Goal: Task Accomplishment & Management: Use online tool/utility

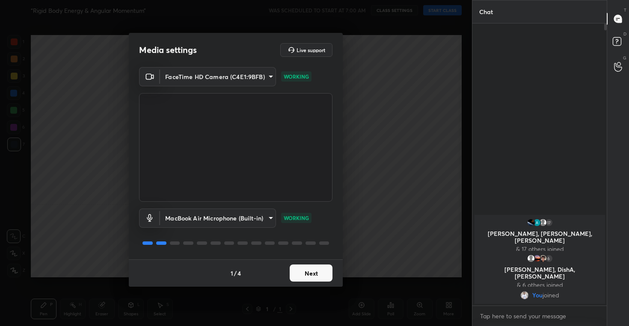
click at [311, 273] on button "Next" at bounding box center [311, 273] width 43 height 17
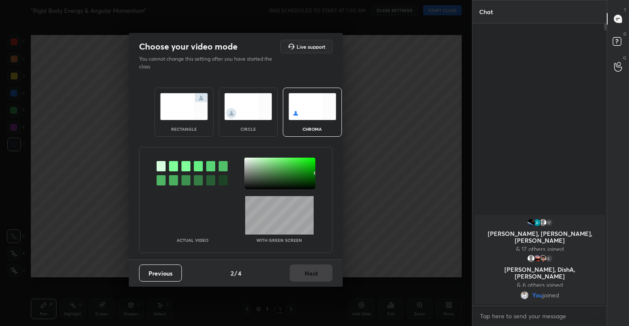
click at [255, 112] on img at bounding box center [248, 106] width 48 height 27
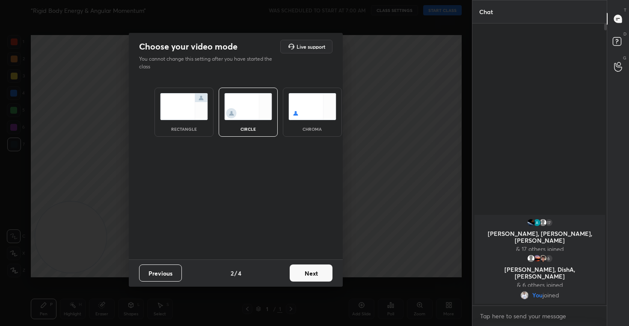
click at [305, 266] on button "Next" at bounding box center [311, 273] width 43 height 17
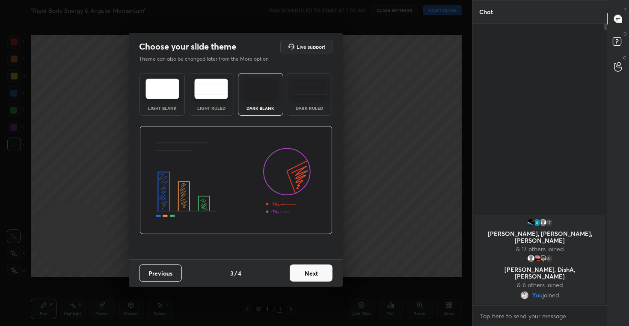
click at [301, 271] on button "Next" at bounding box center [311, 273] width 43 height 17
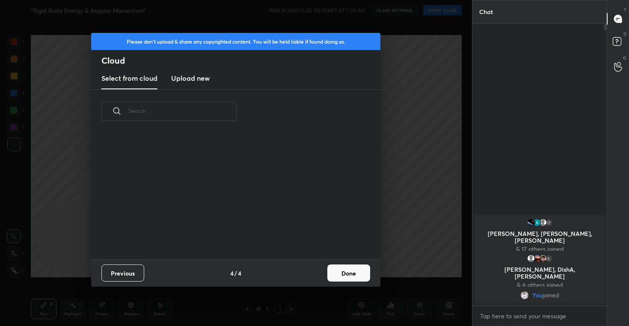
scroll to position [126, 275]
click at [352, 273] on button "Done" at bounding box center [348, 273] width 43 height 17
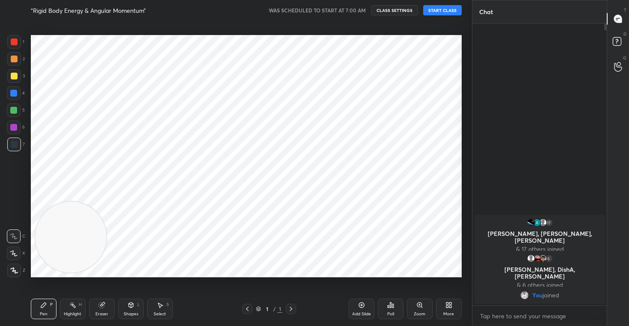
click at [444, 10] on button "START CLASS" at bounding box center [442, 10] width 38 height 10
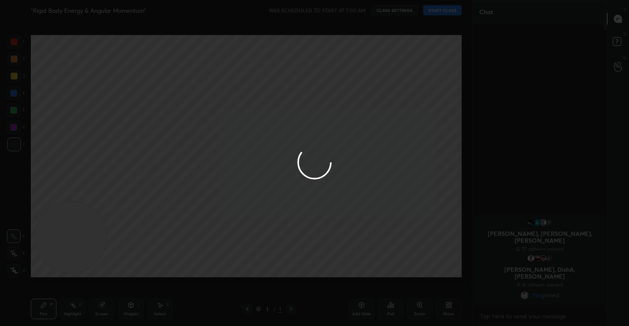
type textarea "x"
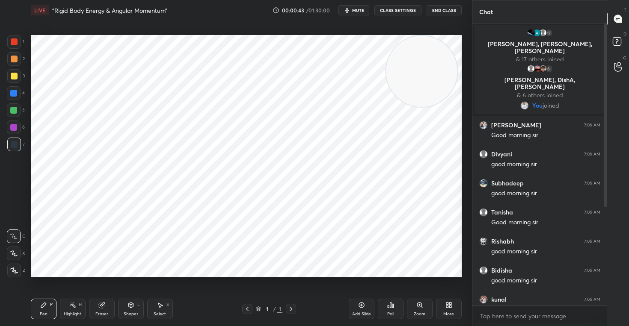
drag, startPoint x: 63, startPoint y: 249, endPoint x: 423, endPoint y: 79, distance: 398.0
click at [423, 79] on video at bounding box center [421, 71] width 71 height 71
click at [362, 307] on icon at bounding box center [361, 305] width 7 height 7
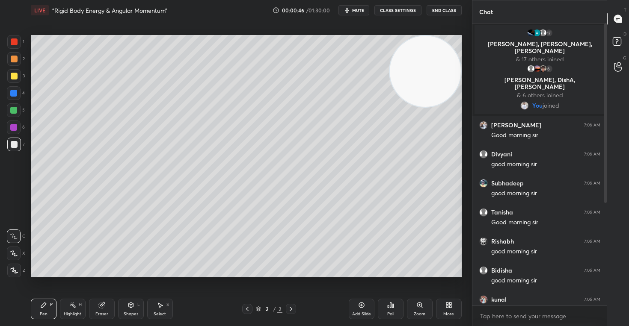
click at [449, 305] on icon at bounding box center [450, 304] width 2 height 2
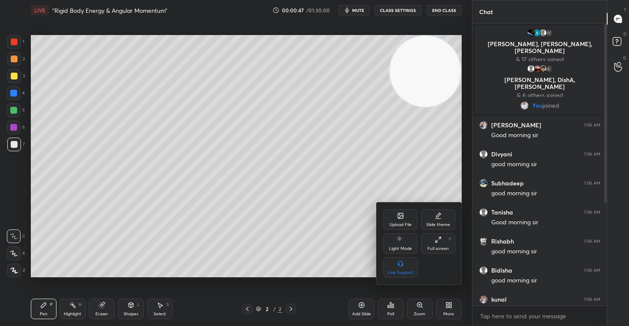
click at [399, 223] on div "Upload File" at bounding box center [400, 225] width 22 height 4
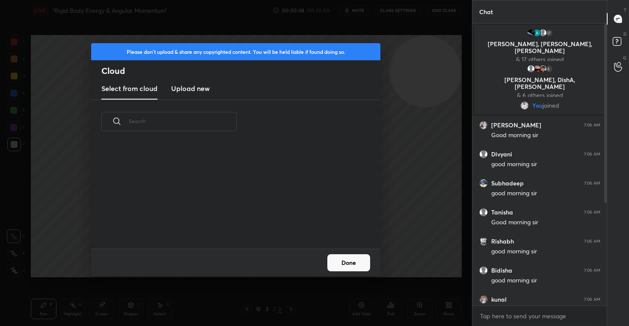
scroll to position [105, 275]
click at [181, 95] on new "Upload new" at bounding box center [190, 88] width 38 height 21
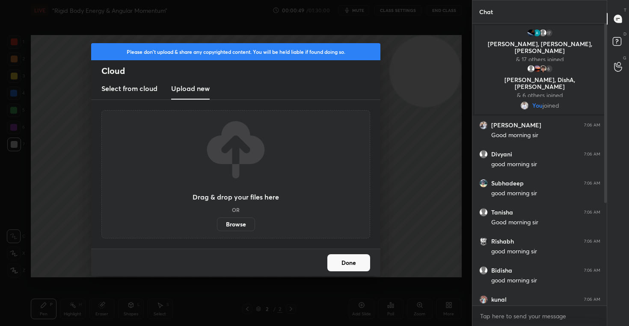
click at [235, 227] on label "Browse" at bounding box center [236, 225] width 38 height 14
click at [217, 227] on input "Browse" at bounding box center [217, 225] width 0 height 14
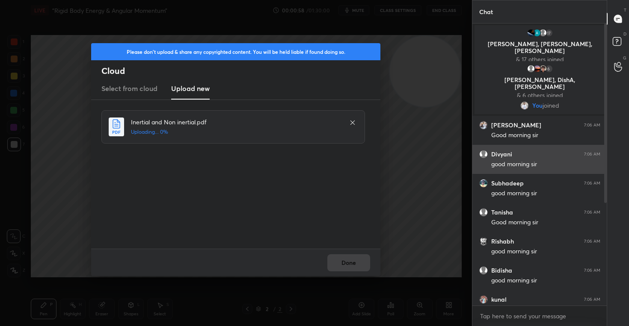
scroll to position [161, 0]
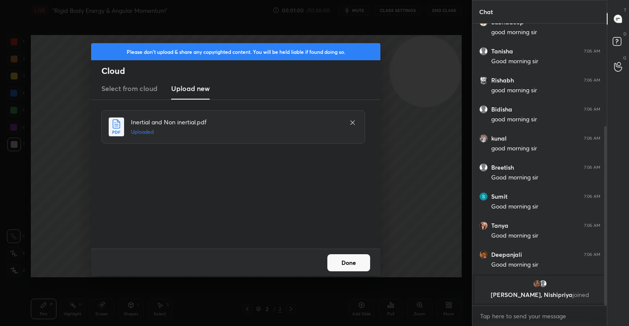
click at [346, 266] on button "Done" at bounding box center [348, 263] width 43 height 17
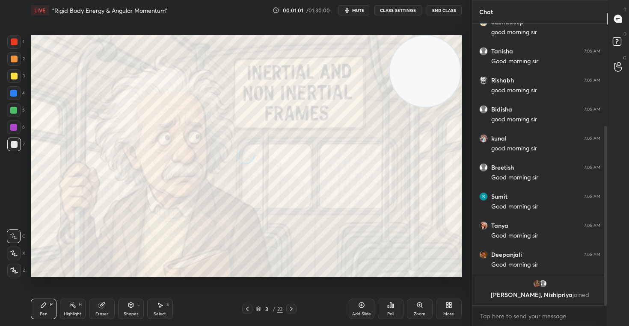
click at [11, 253] on icon at bounding box center [14, 254] width 8 height 6
drag, startPoint x: 415, startPoint y: 77, endPoint x: 447, endPoint y: 57, distance: 37.3
click at [447, 57] on video at bounding box center [425, 71] width 71 height 71
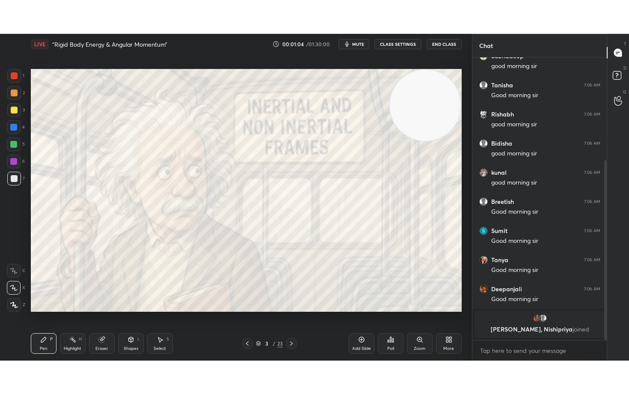
scroll to position [190, 0]
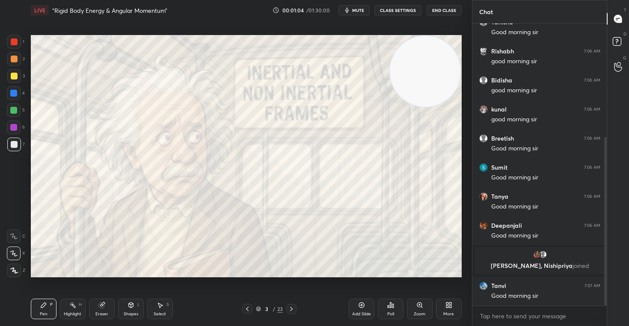
click at [389, 8] on button "CLASS SETTINGS" at bounding box center [397, 10] width 47 height 10
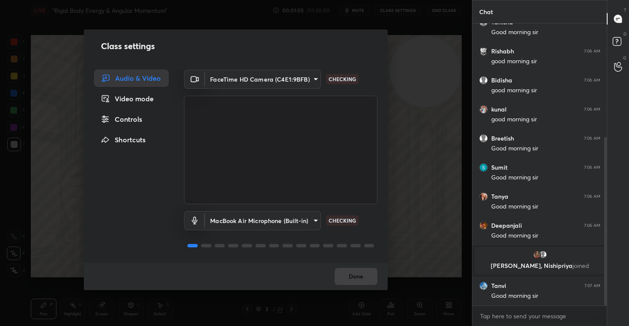
click at [122, 120] on div "Controls" at bounding box center [131, 119] width 74 height 17
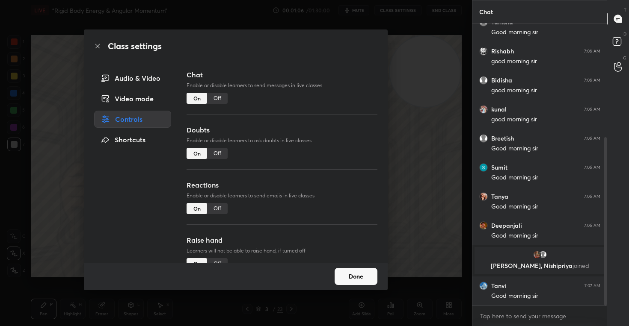
click at [218, 209] on div "Off" at bounding box center [217, 208] width 21 height 11
click at [347, 275] on button "Done" at bounding box center [355, 276] width 43 height 17
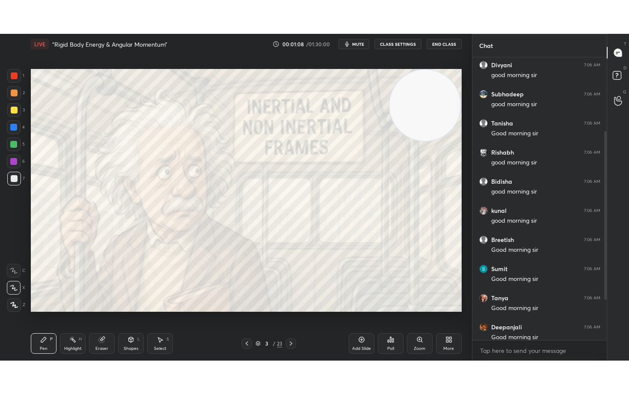
scroll to position [123, 0]
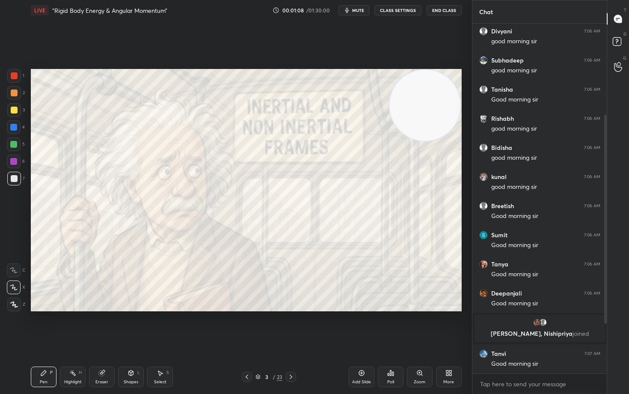
type textarea "x"
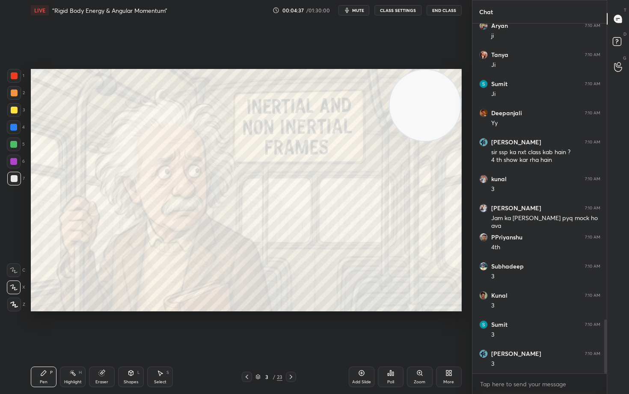
scroll to position [1923, 0]
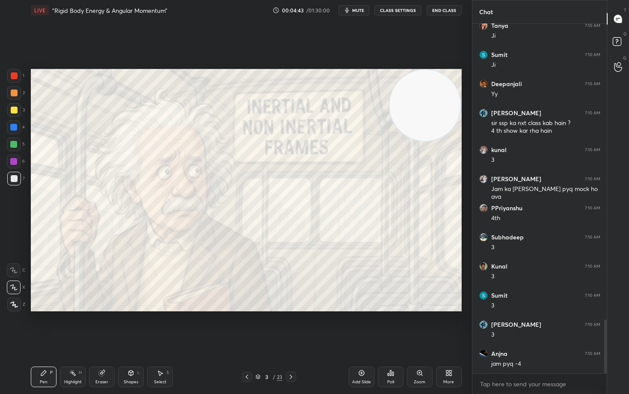
click at [361, 326] on div "Add Slide" at bounding box center [362, 376] width 26 height 21
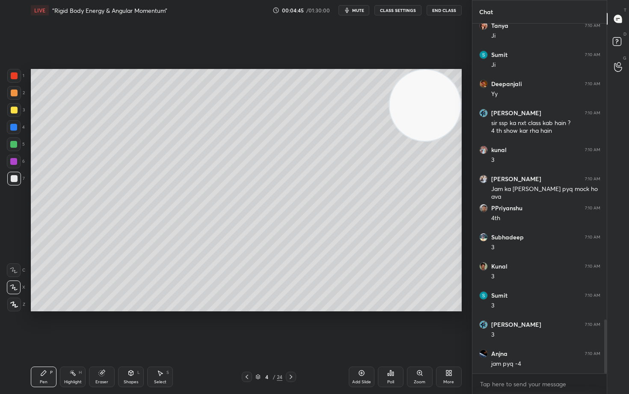
click at [13, 112] on div at bounding box center [14, 110] width 7 height 7
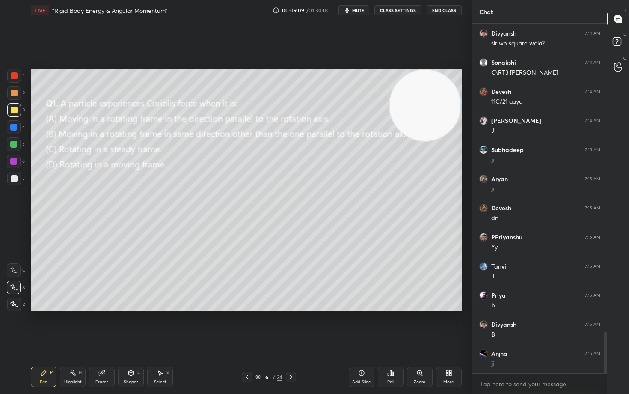
scroll to position [2606, 0]
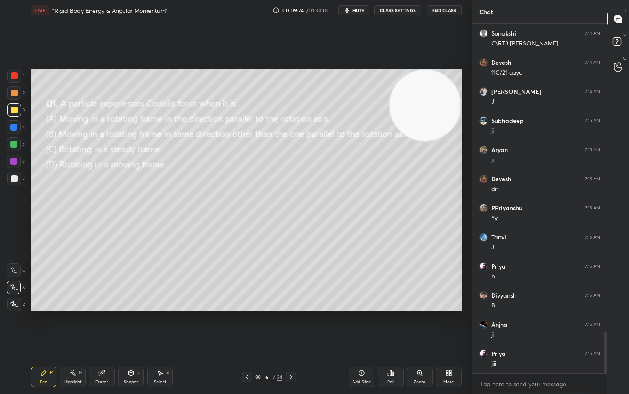
click at [362, 10] on span "mute" at bounding box center [358, 10] width 12 height 6
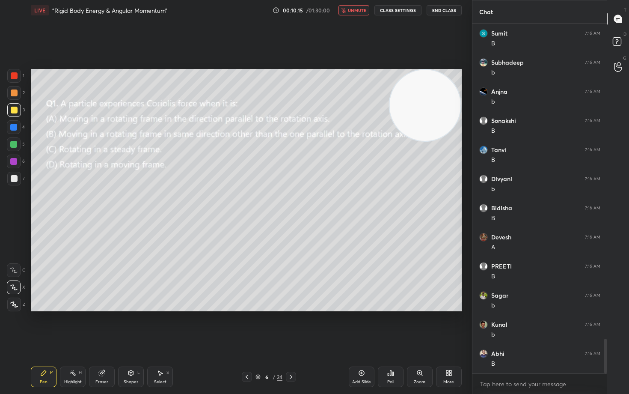
scroll to position [3196, 0]
click at [350, 13] on button "unmute" at bounding box center [353, 10] width 31 height 10
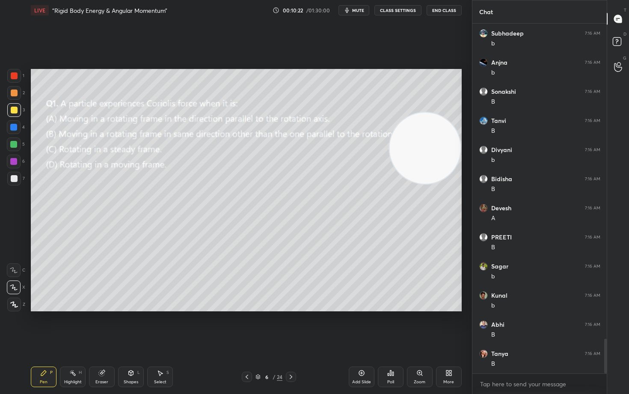
drag, startPoint x: 430, startPoint y: 87, endPoint x: 431, endPoint y: 163, distance: 76.1
click at [431, 163] on video at bounding box center [424, 147] width 71 height 71
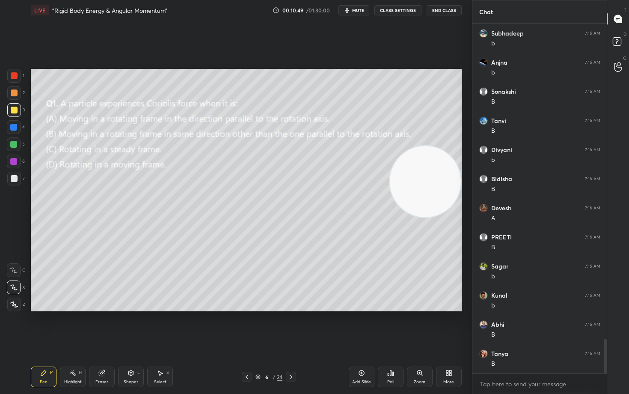
click at [12, 100] on div "2" at bounding box center [16, 94] width 18 height 17
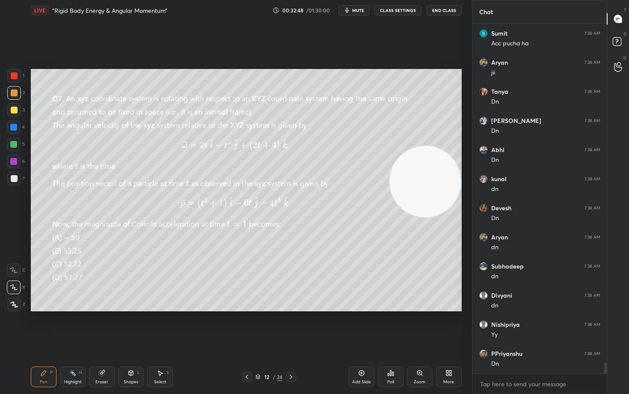
scroll to position [11074, 0]
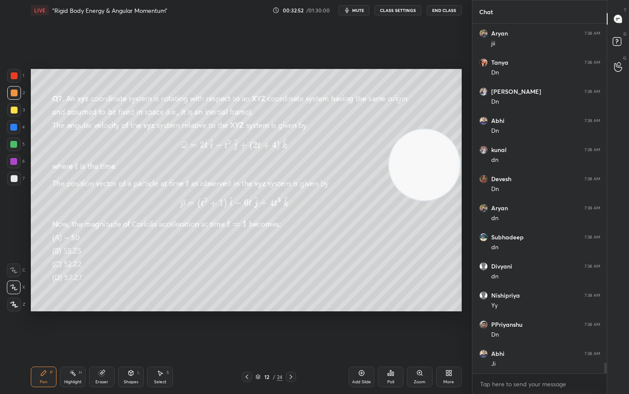
drag, startPoint x: 431, startPoint y: 192, endPoint x: 438, endPoint y: 117, distance: 75.7
click at [441, 129] on video at bounding box center [424, 164] width 71 height 71
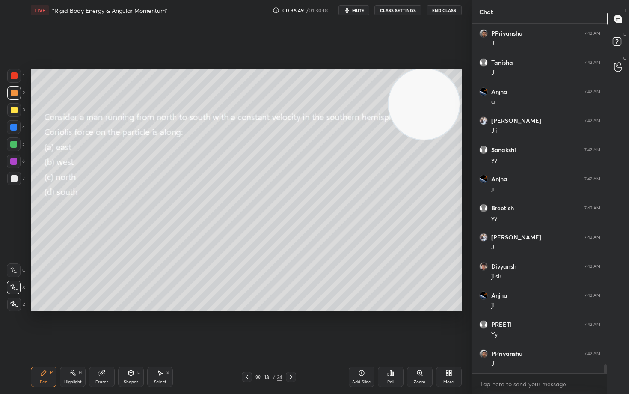
scroll to position [12994, 0]
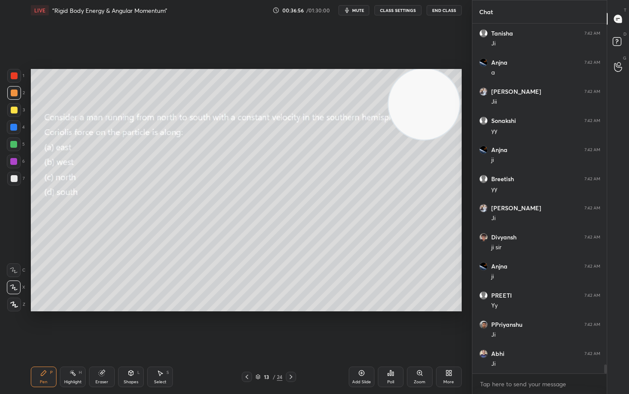
drag, startPoint x: 95, startPoint y: 379, endPoint x: 173, endPoint y: 318, distance: 98.7
click at [98, 326] on div "Eraser" at bounding box center [102, 376] width 26 height 21
click at [46, 326] on div "Pen P" at bounding box center [44, 376] width 26 height 21
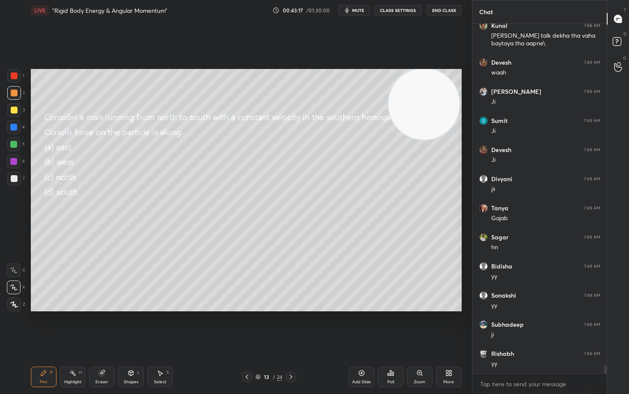
scroll to position [14675, 0]
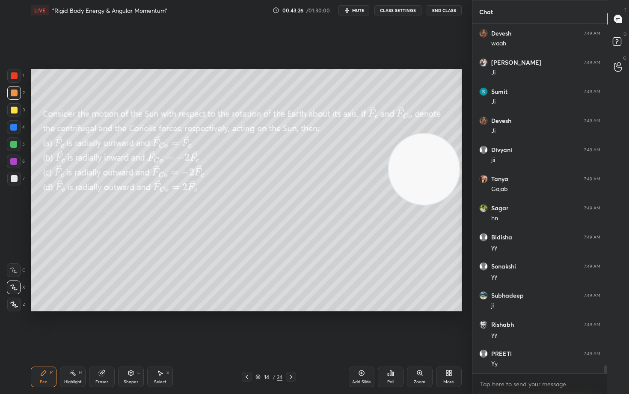
drag, startPoint x: 420, startPoint y: 103, endPoint x: 422, endPoint y: 180, distance: 77.4
click at [422, 180] on video at bounding box center [423, 168] width 71 height 71
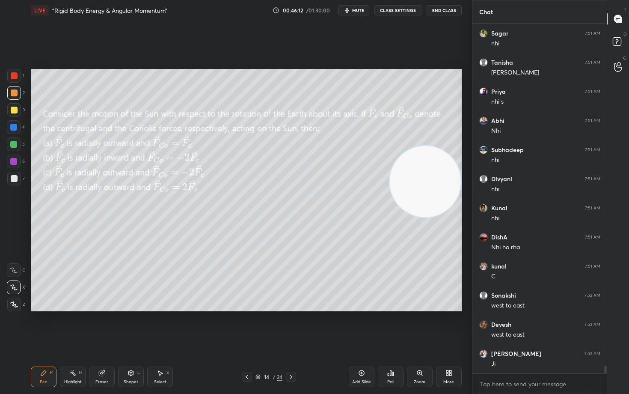
scroll to position [15228, 0]
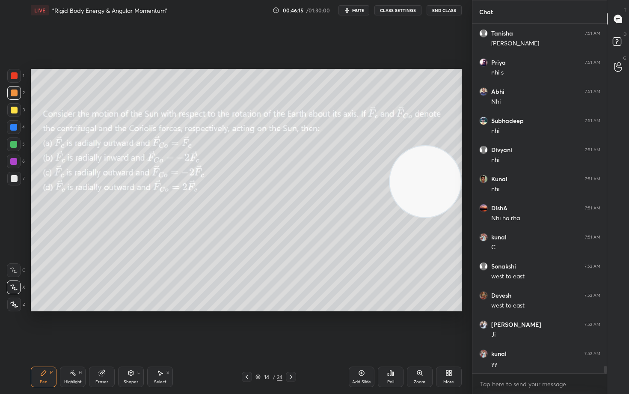
click at [106, 326] on div "Eraser" at bounding box center [102, 376] width 26 height 21
click at [42, 326] on icon at bounding box center [43, 372] width 7 height 7
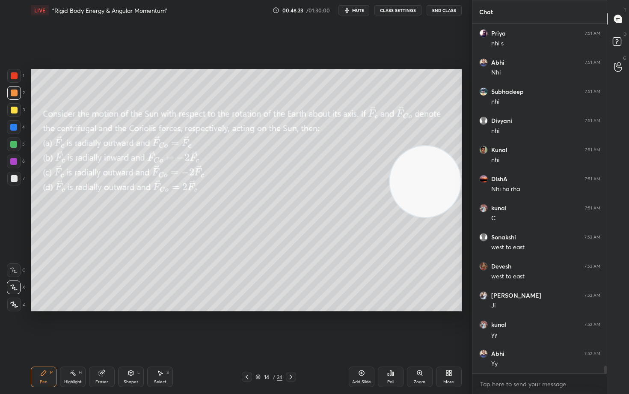
scroll to position [15286, 0]
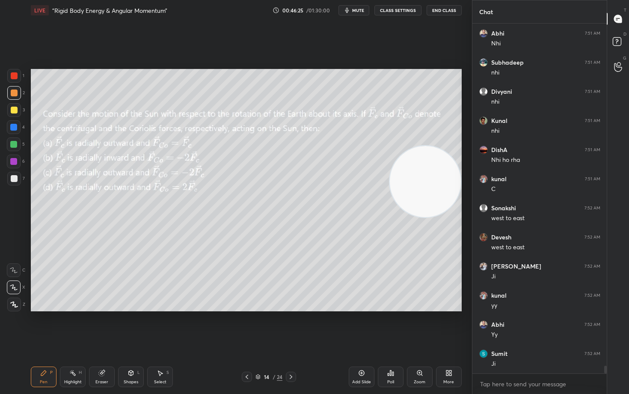
drag, startPoint x: 439, startPoint y: 181, endPoint x: 445, endPoint y: 239, distance: 58.1
click at [445, 217] on video at bounding box center [425, 181] width 71 height 71
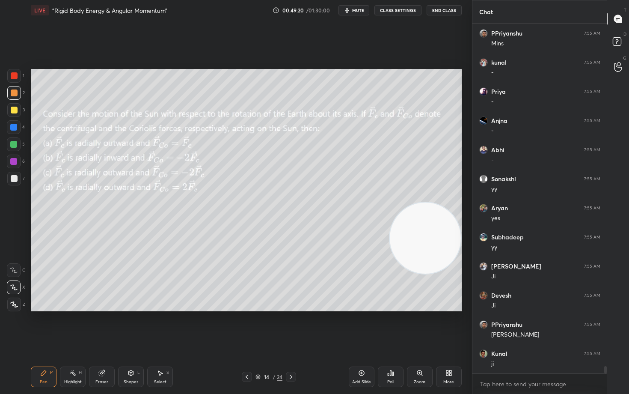
scroll to position [16566, 0]
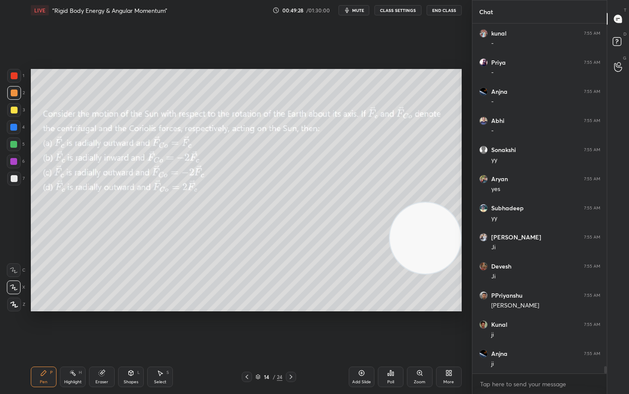
click at [353, 14] on button "mute" at bounding box center [353, 10] width 31 height 10
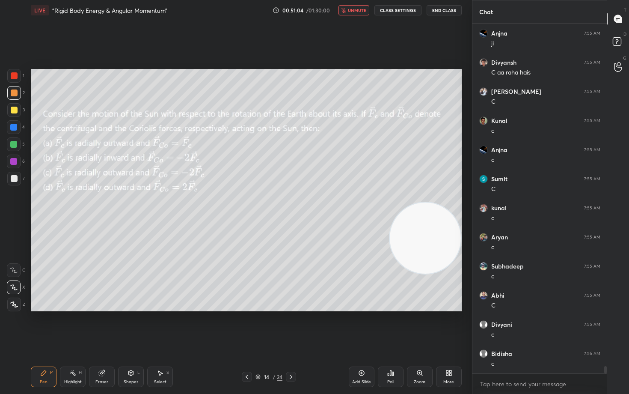
scroll to position [16915, 0]
click at [353, 14] on button "unmute" at bounding box center [353, 10] width 31 height 10
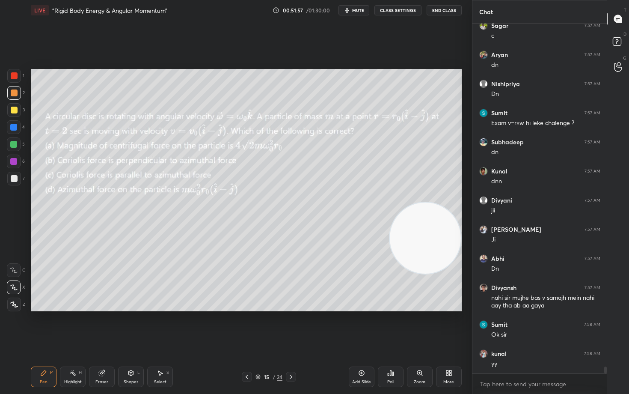
scroll to position [17271, 0]
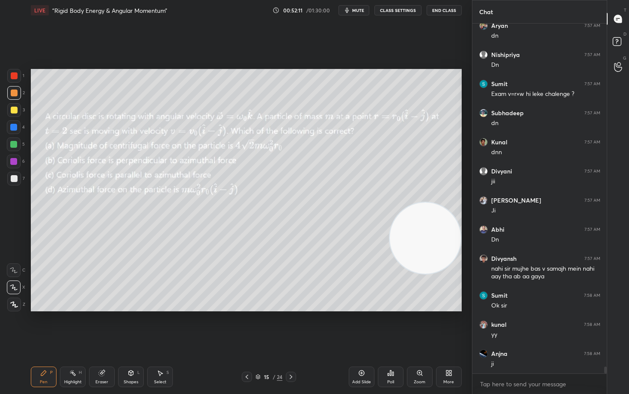
click at [354, 10] on span "mute" at bounding box center [358, 10] width 12 height 6
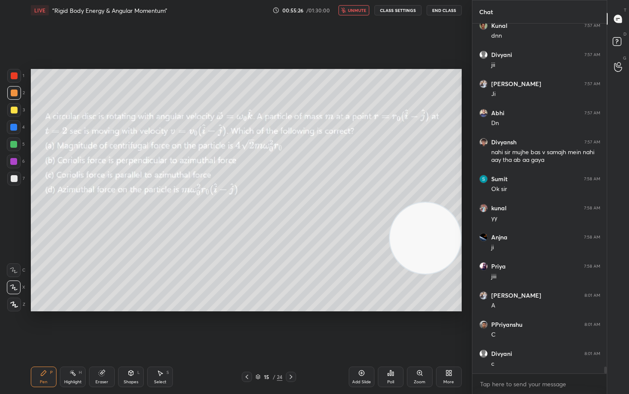
scroll to position [17417, 0]
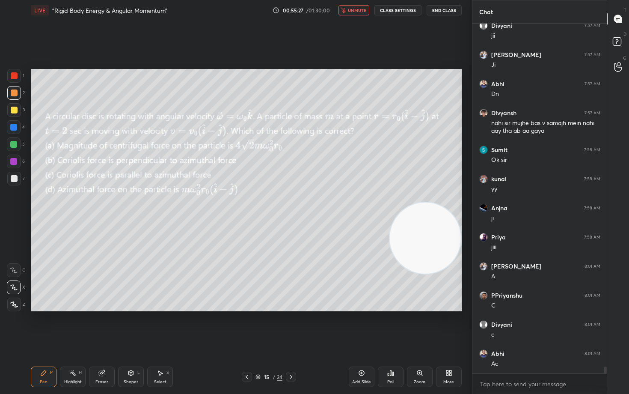
click at [355, 10] on span "unmute" at bounding box center [357, 10] width 18 height 6
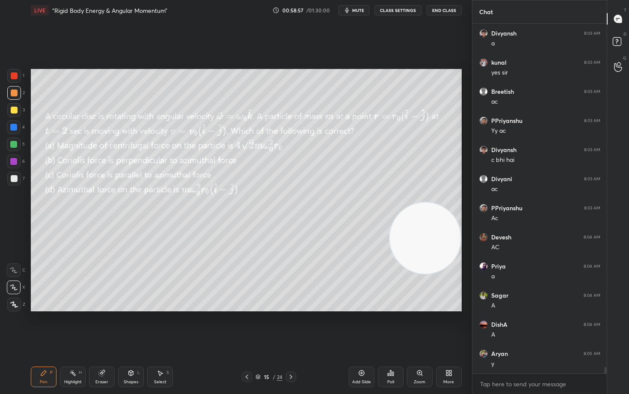
scroll to position [18231, 0]
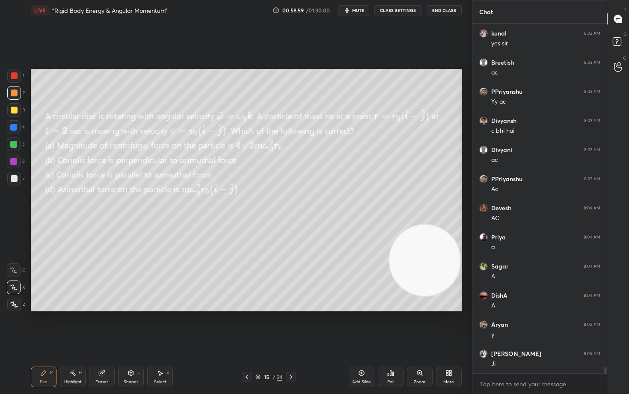
drag, startPoint x: 432, startPoint y: 238, endPoint x: 427, endPoint y: 273, distance: 35.8
click at [428, 272] on video at bounding box center [424, 260] width 71 height 71
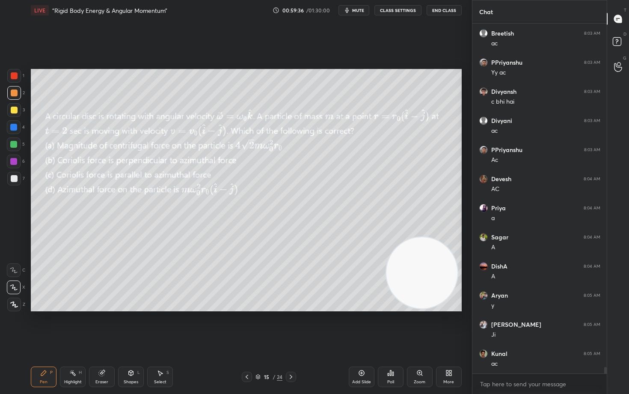
drag, startPoint x: 420, startPoint y: 280, endPoint x: 444, endPoint y: 113, distance: 168.6
click at [444, 237] on video at bounding box center [421, 272] width 71 height 71
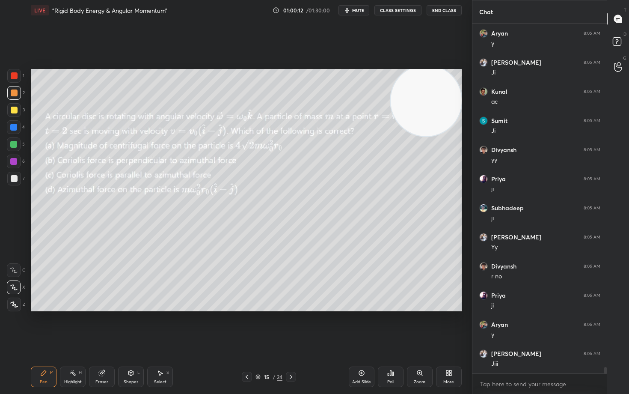
scroll to position [18551, 0]
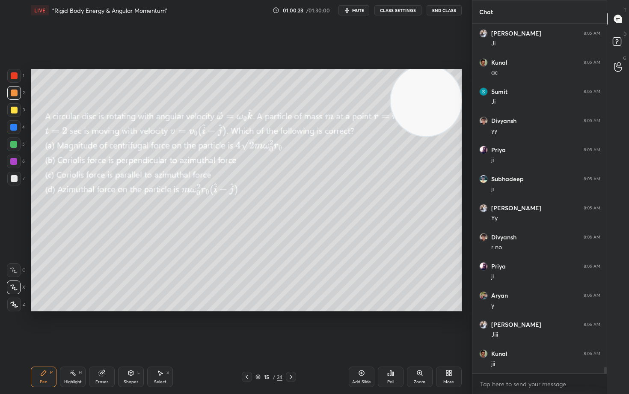
click at [377, 311] on div "Setting up your live class Poll for secs No correct answer Start poll" at bounding box center [246, 190] width 438 height 339
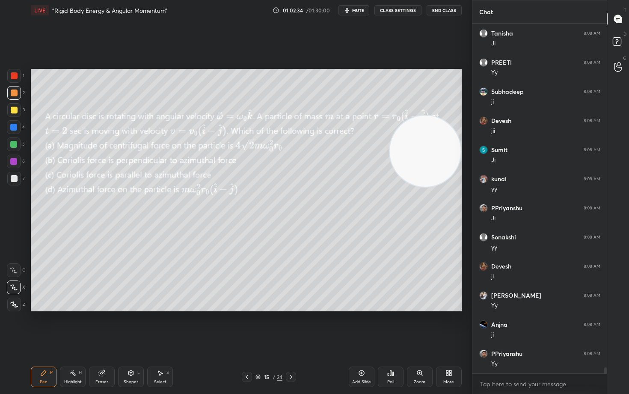
drag, startPoint x: 420, startPoint y: 112, endPoint x: 408, endPoint y: 102, distance: 15.5
click at [429, 120] on video at bounding box center [425, 150] width 71 height 71
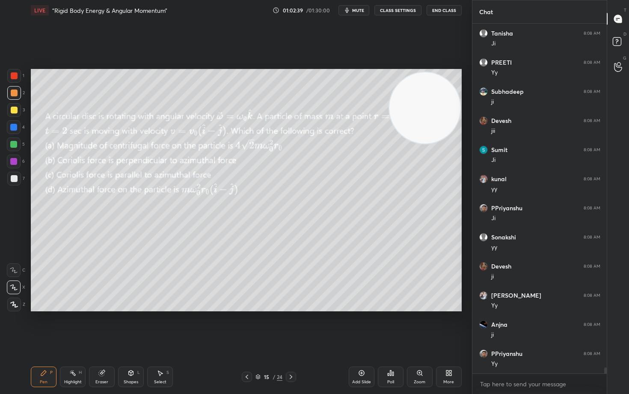
drag, startPoint x: 432, startPoint y: 154, endPoint x: 426, endPoint y: 177, distance: 23.4
click at [428, 143] on video at bounding box center [424, 107] width 71 height 71
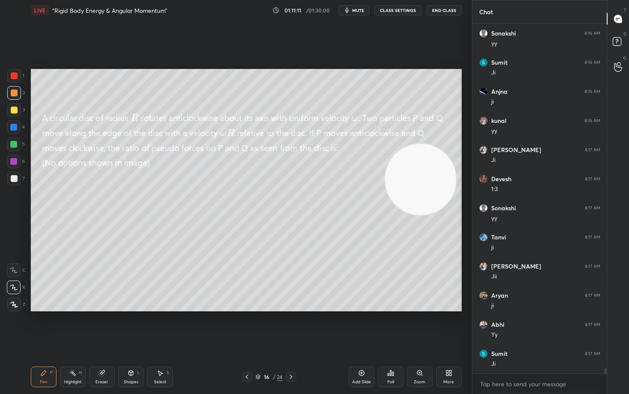
scroll to position [21147, 0]
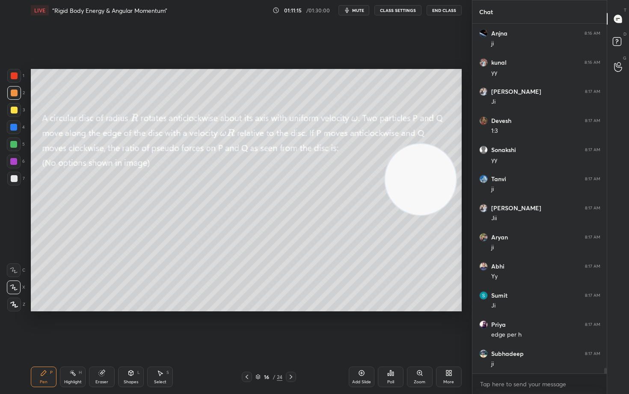
drag, startPoint x: 433, startPoint y: 192, endPoint x: 441, endPoint y: 119, distance: 73.1
click at [442, 144] on video at bounding box center [420, 179] width 71 height 71
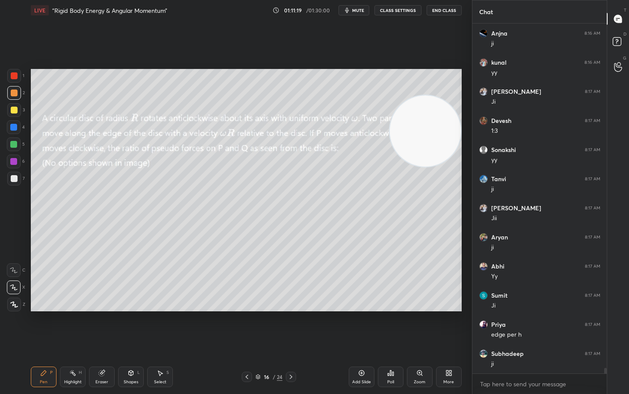
drag, startPoint x: 426, startPoint y: 112, endPoint x: 396, endPoint y: 155, distance: 53.1
click at [435, 166] on video at bounding box center [425, 130] width 71 height 71
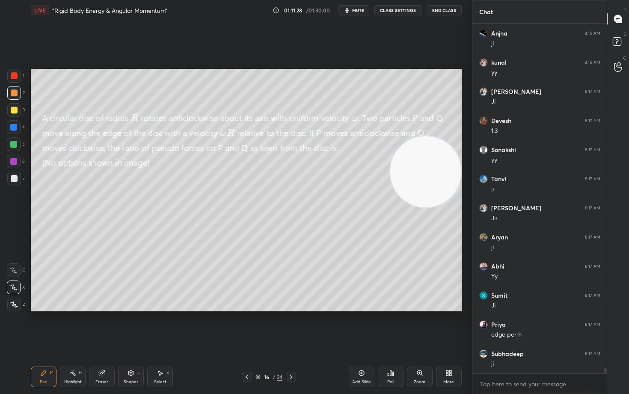
scroll to position [21177, 0]
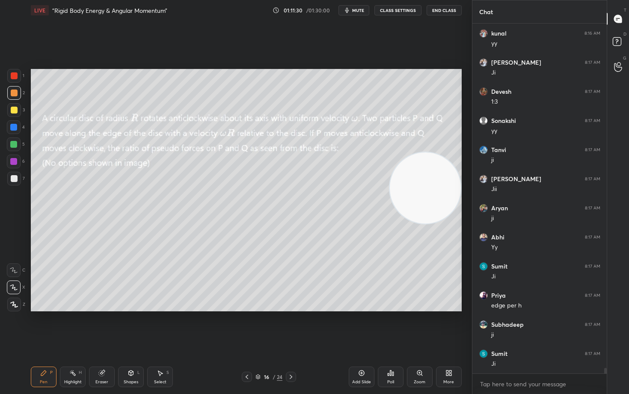
drag, startPoint x: 428, startPoint y: 178, endPoint x: 432, endPoint y: 196, distance: 17.9
click at [432, 196] on video at bounding box center [425, 187] width 71 height 71
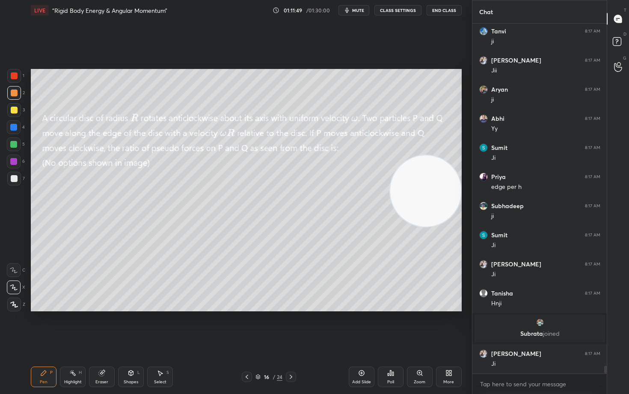
scroll to position [15957, 0]
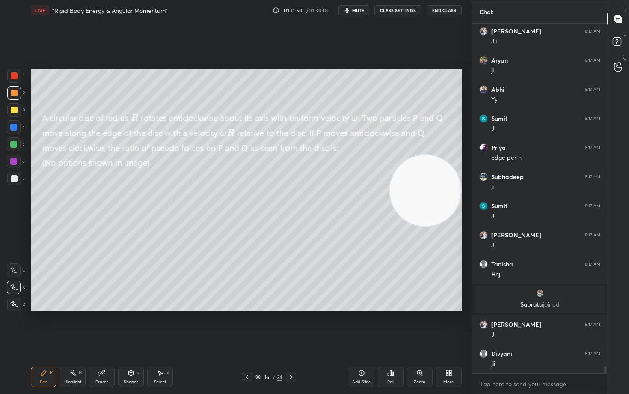
drag, startPoint x: 443, startPoint y: 206, endPoint x: 409, endPoint y: 174, distance: 46.6
click at [442, 159] on video at bounding box center [425, 190] width 71 height 71
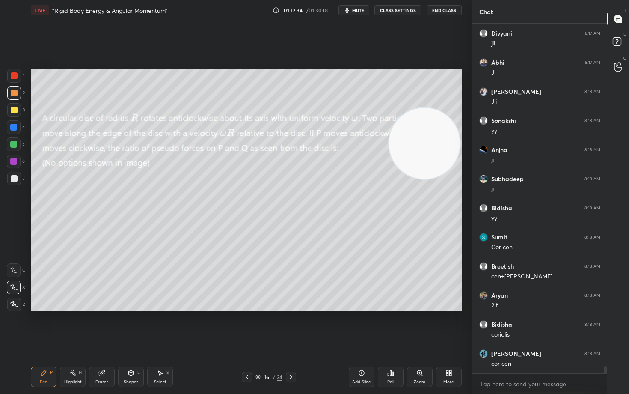
scroll to position [16306, 0]
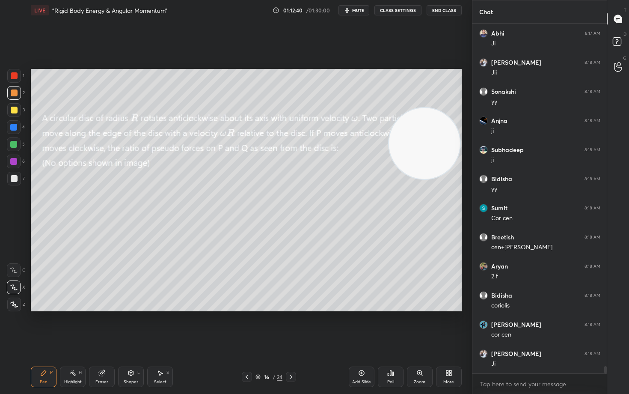
drag, startPoint x: 104, startPoint y: 374, endPoint x: 126, endPoint y: 314, distance: 64.4
click at [105, 326] on div "Eraser" at bounding box center [102, 376] width 26 height 21
drag, startPoint x: 43, startPoint y: 374, endPoint x: 50, endPoint y: 364, distance: 11.4
click at [44, 326] on icon at bounding box center [43, 372] width 5 height 5
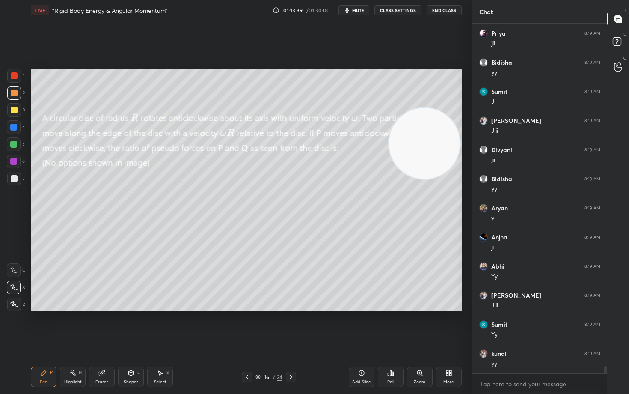
scroll to position [16917, 0]
click at [13, 110] on div at bounding box center [14, 110] width 7 height 7
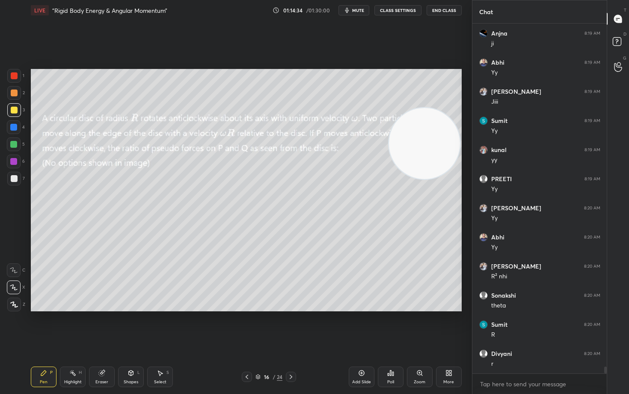
drag, startPoint x: 103, startPoint y: 376, endPoint x: 106, endPoint y: 356, distance: 20.3
click at [104, 326] on div "Eraser" at bounding box center [102, 376] width 26 height 21
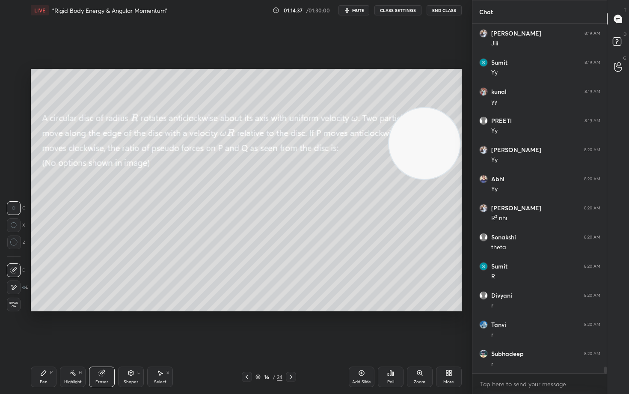
scroll to position [17179, 0]
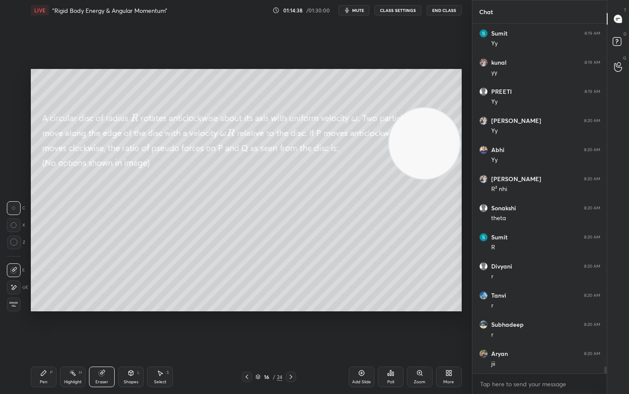
click at [42, 326] on div "Pen" at bounding box center [44, 381] width 8 height 4
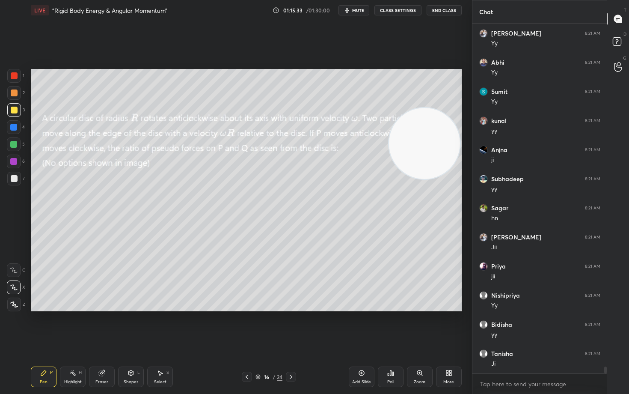
scroll to position [17644, 0]
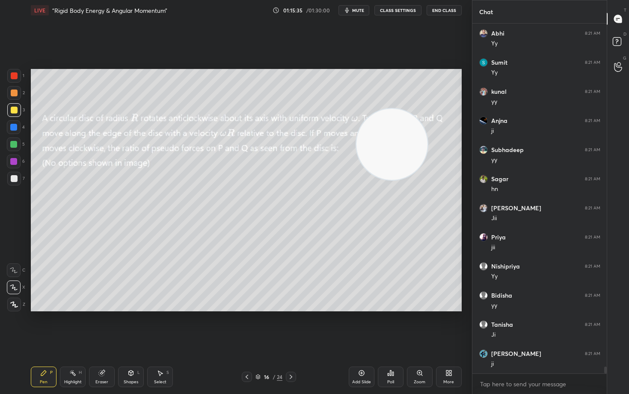
drag, startPoint x: 396, startPoint y: 156, endPoint x: 303, endPoint y: 184, distance: 96.9
click at [356, 180] on video at bounding box center [391, 144] width 71 height 71
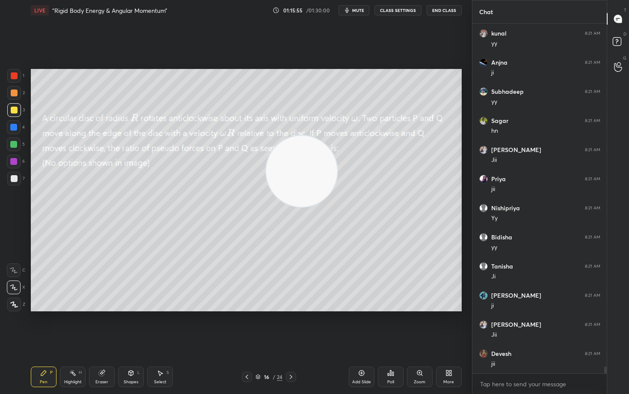
scroll to position [17732, 0]
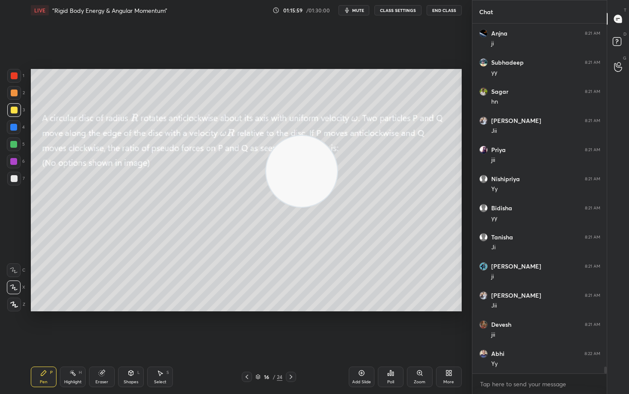
drag, startPoint x: 288, startPoint y: 183, endPoint x: 261, endPoint y: 104, distance: 83.6
click at [266, 136] on video at bounding box center [301, 171] width 71 height 71
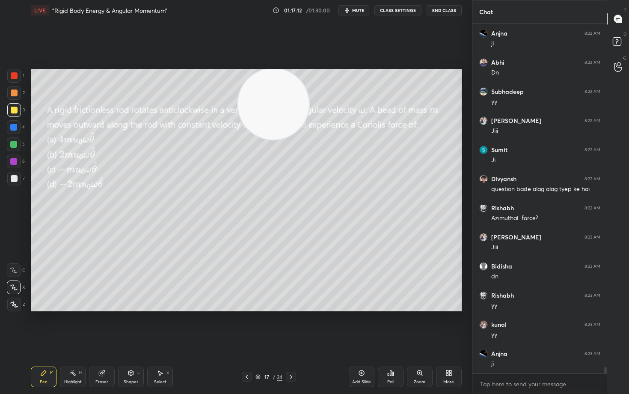
scroll to position [18313, 0]
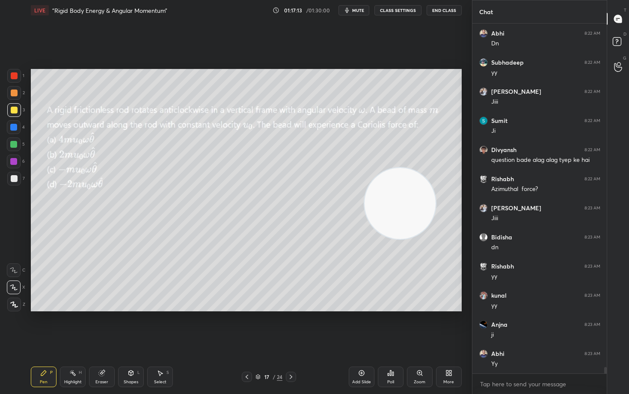
drag, startPoint x: 255, startPoint y: 105, endPoint x: 382, endPoint y: 205, distance: 161.7
click at [382, 204] on video at bounding box center [399, 203] width 71 height 71
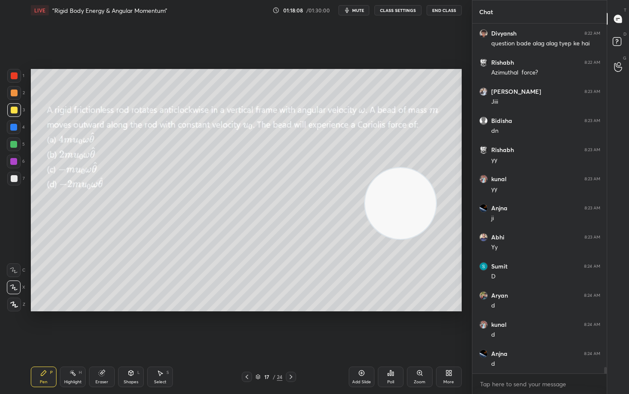
scroll to position [18459, 0]
click at [358, 9] on span "mute" at bounding box center [358, 10] width 12 height 6
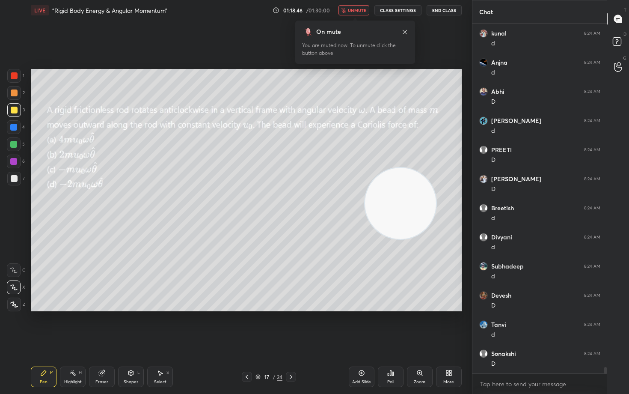
scroll to position [18750, 0]
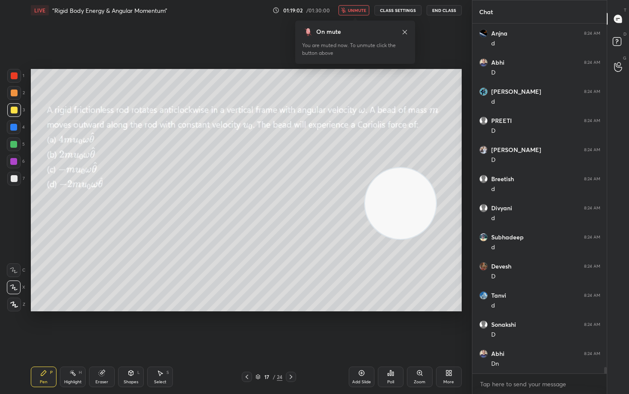
click at [354, 11] on span "unmute" at bounding box center [357, 10] width 18 height 6
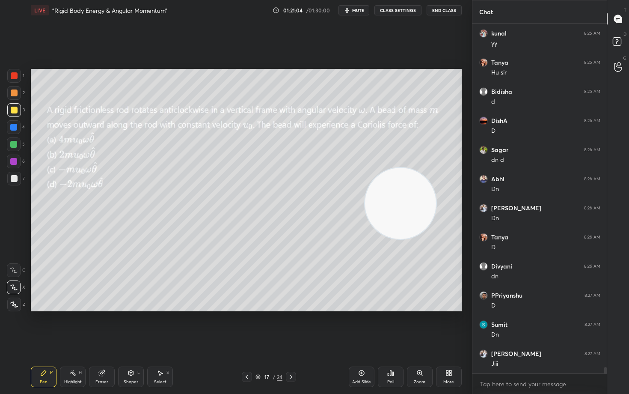
scroll to position [19157, 0]
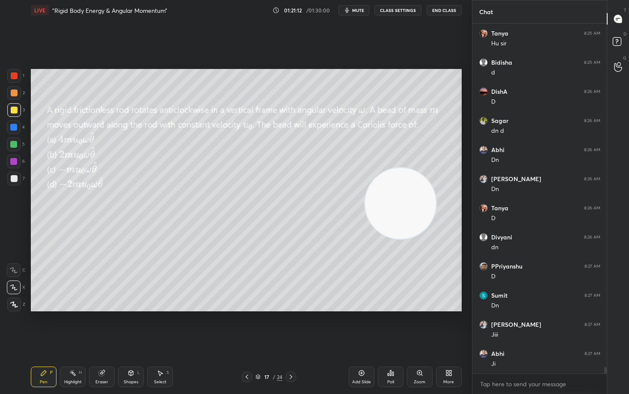
drag, startPoint x: 94, startPoint y: 382, endPoint x: 45, endPoint y: 344, distance: 61.9
click at [93, 326] on div "Eraser" at bounding box center [102, 376] width 26 height 21
click at [11, 302] on span "Erase all" at bounding box center [13, 304] width 13 height 6
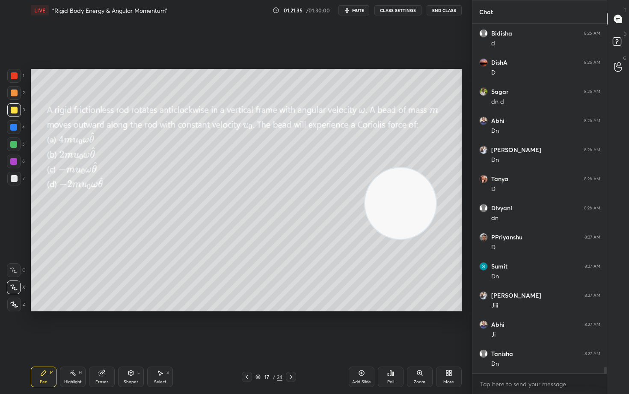
click at [104, 326] on div "Eraser" at bounding box center [102, 376] width 26 height 21
drag, startPoint x: 13, startPoint y: 305, endPoint x: 27, endPoint y: 299, distance: 15.4
click at [12, 303] on span "Erase all" at bounding box center [13, 304] width 13 height 6
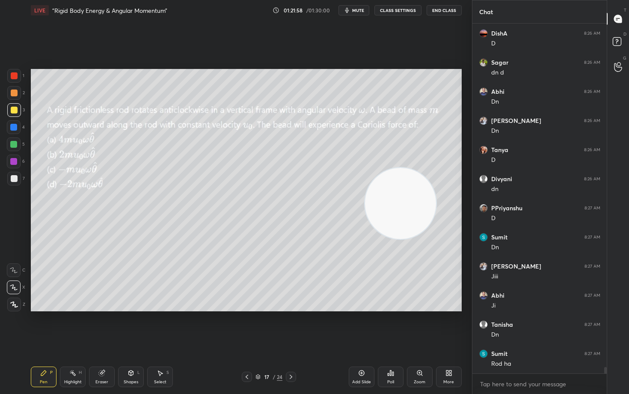
drag, startPoint x: 102, startPoint y: 378, endPoint x: 58, endPoint y: 346, distance: 54.2
click at [101, 326] on div "Eraser" at bounding box center [102, 376] width 26 height 21
click at [11, 304] on span "Erase all" at bounding box center [13, 304] width 13 height 6
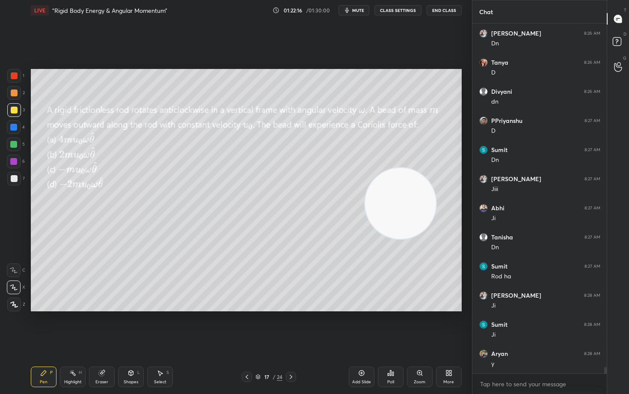
scroll to position [19331, 0]
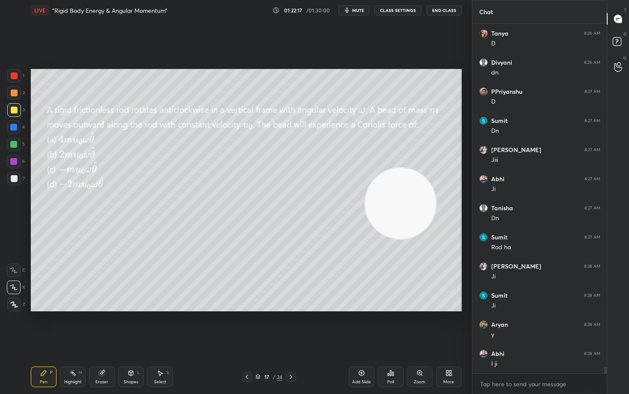
drag, startPoint x: 409, startPoint y: 215, endPoint x: 424, endPoint y: 104, distance: 112.6
click at [425, 168] on video at bounding box center [400, 203] width 71 height 71
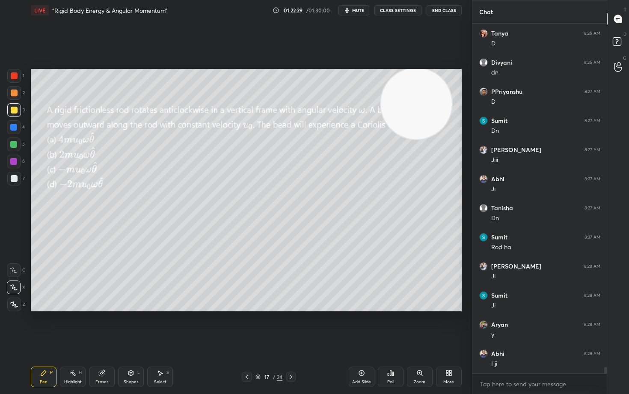
drag, startPoint x: 420, startPoint y: 143, endPoint x: 423, endPoint y: 255, distance: 112.1
click at [424, 139] on video at bounding box center [416, 103] width 71 height 71
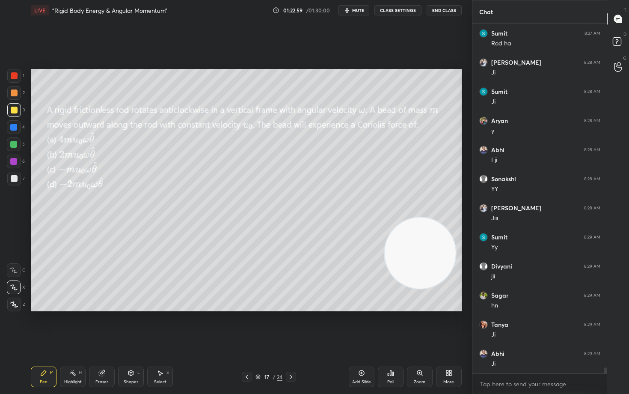
scroll to position [19564, 0]
drag, startPoint x: 431, startPoint y: 281, endPoint x: 427, endPoint y: 128, distance: 152.8
click at [427, 217] on video at bounding box center [420, 252] width 71 height 71
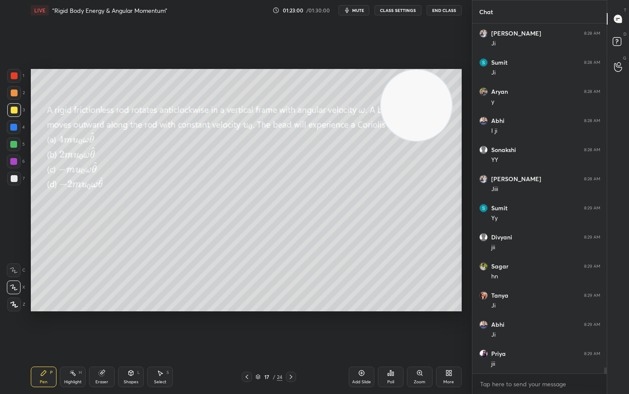
drag, startPoint x: 420, startPoint y: 96, endPoint x: 418, endPoint y: 72, distance: 24.0
click at [422, 79] on video at bounding box center [416, 105] width 71 height 71
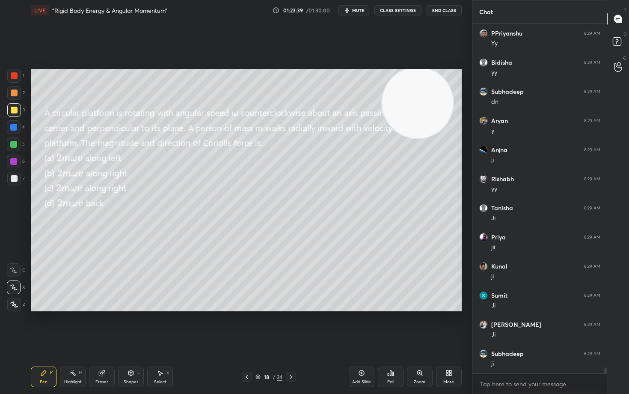
scroll to position [20175, 0]
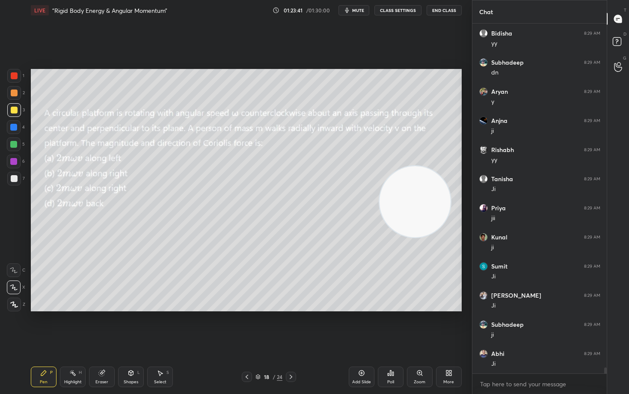
drag, startPoint x: 417, startPoint y: 120, endPoint x: 414, endPoint y: 219, distance: 98.8
click at [414, 219] on video at bounding box center [414, 201] width 71 height 71
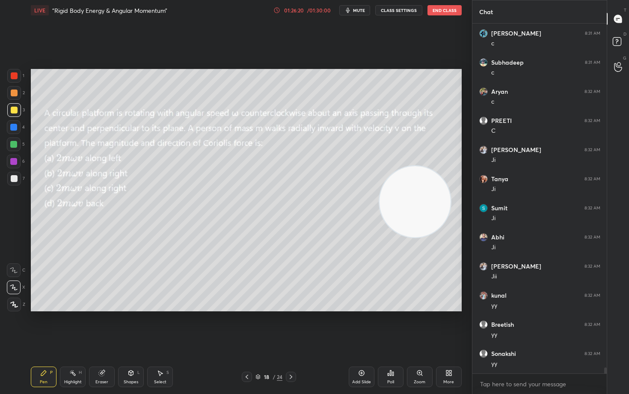
scroll to position [20727, 0]
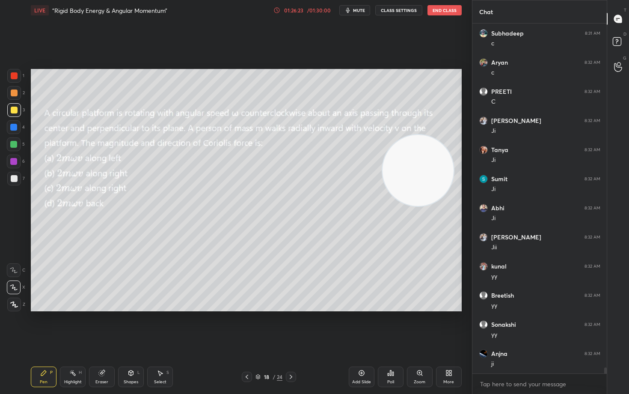
drag, startPoint x: 425, startPoint y: 222, endPoint x: 430, endPoint y: 111, distance: 110.5
click at [437, 135] on video at bounding box center [417, 170] width 71 height 71
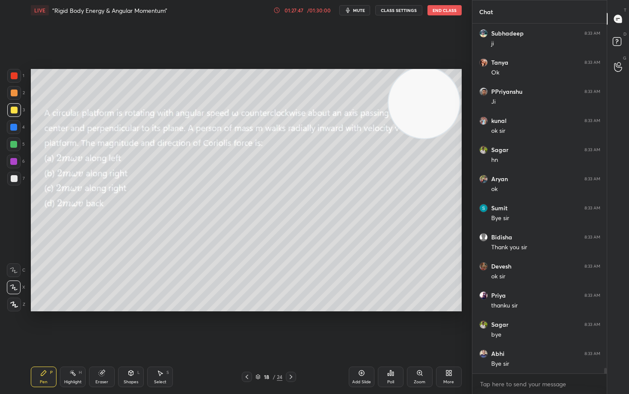
scroll to position [21571, 0]
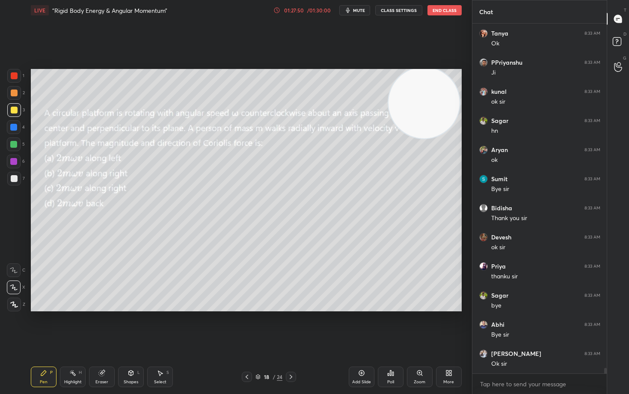
click at [445, 10] on button "End Class" at bounding box center [444, 10] width 34 height 10
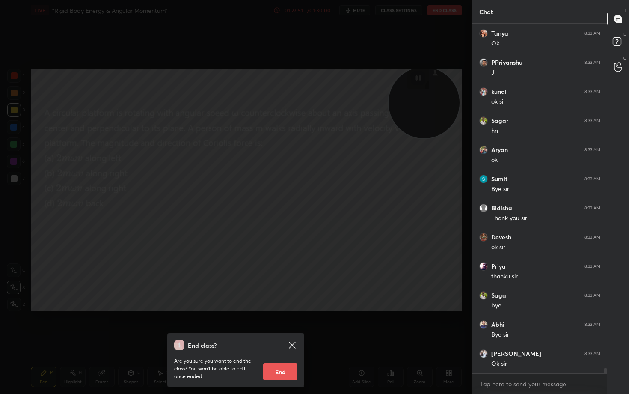
click at [277, 326] on button "End" at bounding box center [280, 371] width 34 height 17
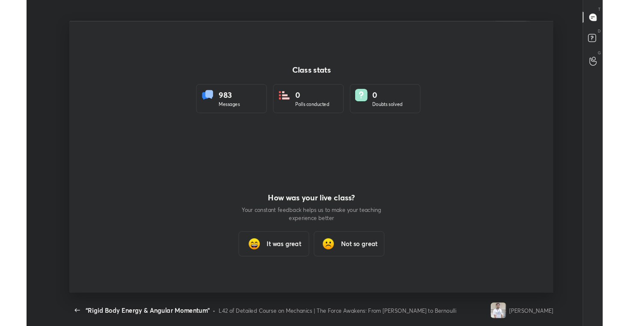
scroll to position [42502, 42153]
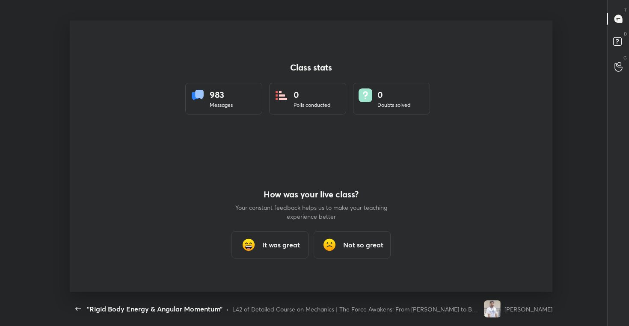
type textarea "x"
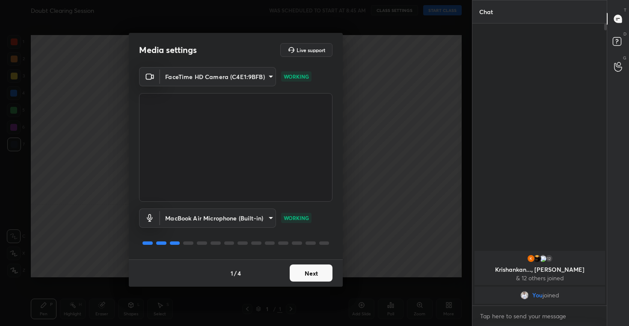
click at [310, 273] on button "Next" at bounding box center [311, 273] width 43 height 17
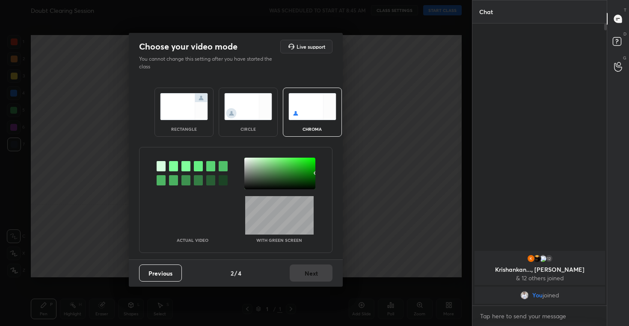
click at [237, 110] on img at bounding box center [248, 106] width 48 height 27
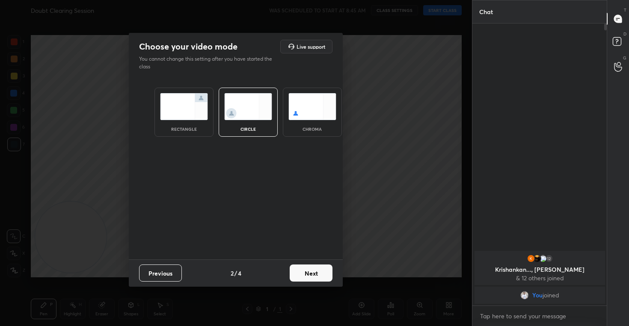
click at [316, 272] on button "Next" at bounding box center [311, 273] width 43 height 17
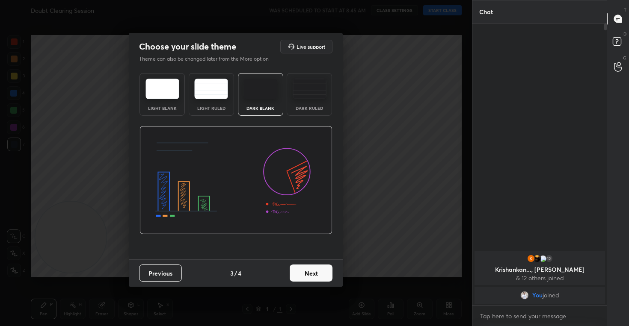
click at [302, 273] on button "Next" at bounding box center [311, 273] width 43 height 17
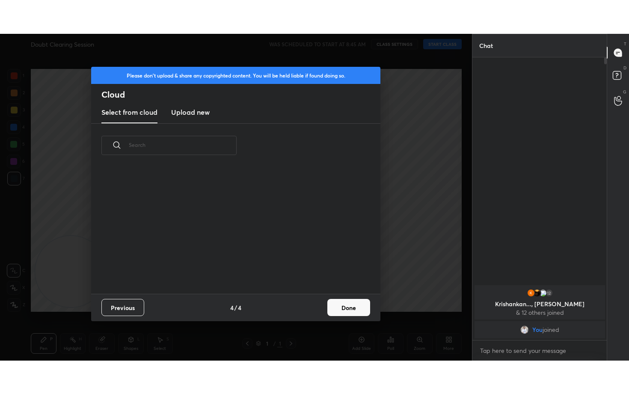
scroll to position [126, 275]
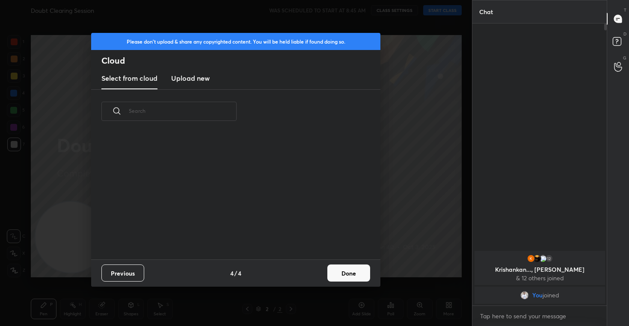
click at [345, 269] on button "Done" at bounding box center [348, 273] width 43 height 17
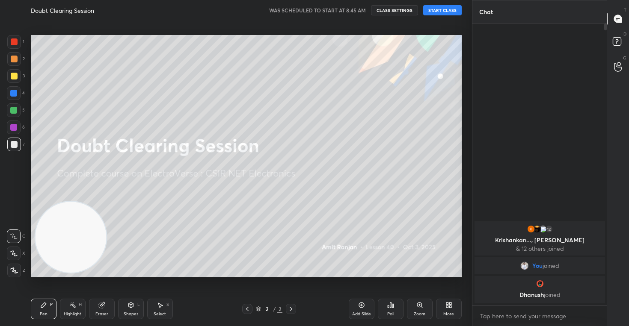
click at [14, 256] on icon at bounding box center [14, 254] width 8 height 6
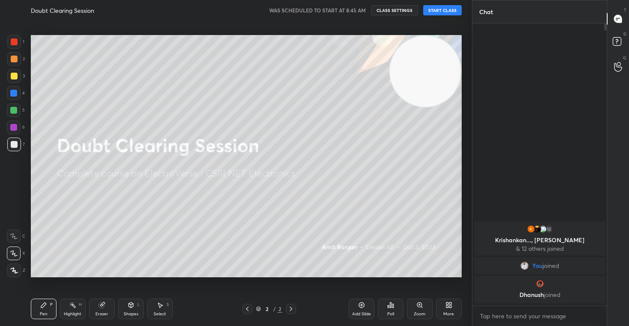
drag, startPoint x: 76, startPoint y: 244, endPoint x: 481, endPoint y: 24, distance: 461.5
click at [481, 24] on div "1 2 3 4 5 6 7 C X Z C X Z E E Erase all H H Doubt Clearing Session WAS SCHEDULE…" at bounding box center [314, 163] width 629 height 326
click at [382, 9] on button "CLASS SETTINGS" at bounding box center [394, 10] width 47 height 10
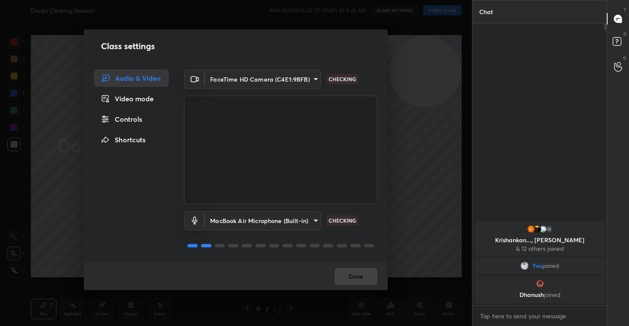
click at [125, 120] on div "Controls" at bounding box center [131, 119] width 74 height 17
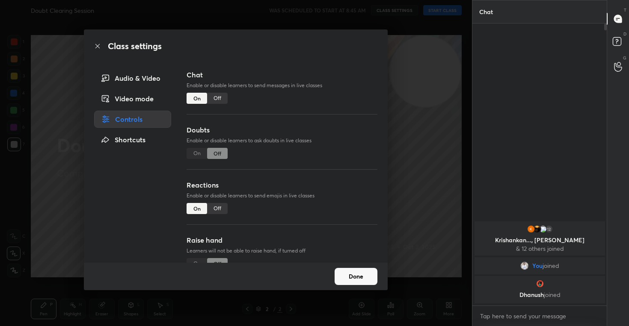
click at [218, 208] on div "Off" at bounding box center [217, 208] width 21 height 11
click at [349, 276] on button "Done" at bounding box center [355, 276] width 43 height 17
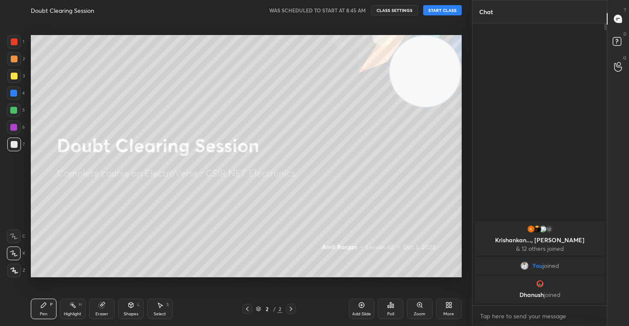
click at [444, 10] on button "START CLASS" at bounding box center [442, 10] width 38 height 10
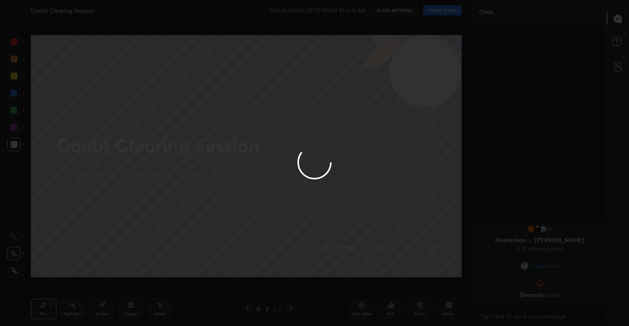
type textarea "x"
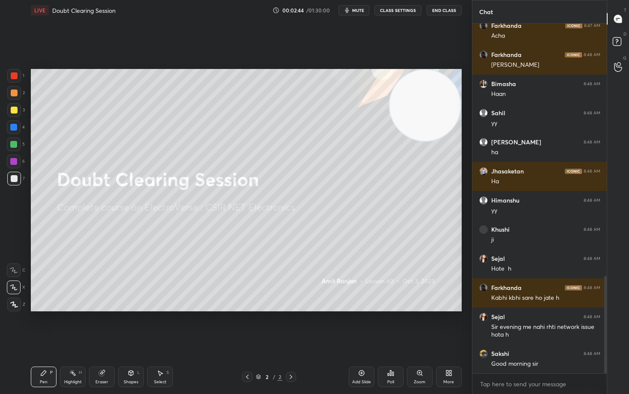
scroll to position [900, 0]
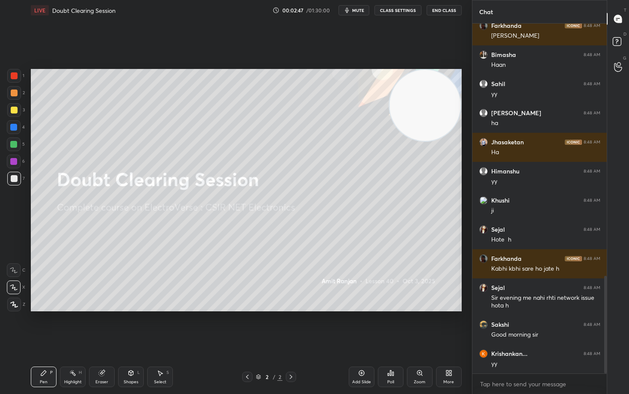
click at [361, 326] on icon at bounding box center [361, 372] width 7 height 7
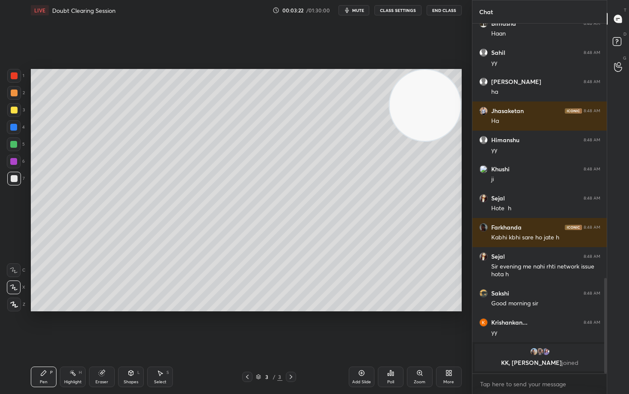
click at [8, 107] on div at bounding box center [14, 110] width 14 height 14
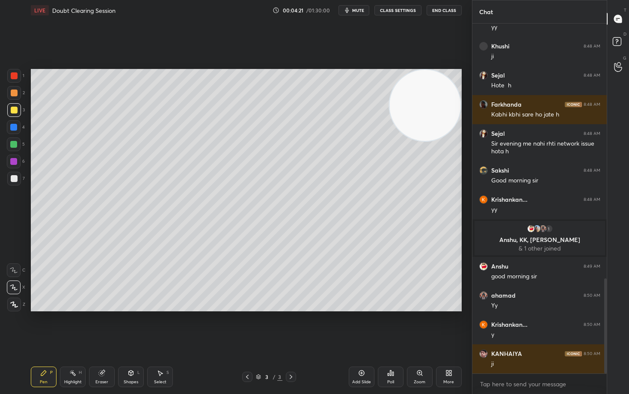
scroll to position [964, 0]
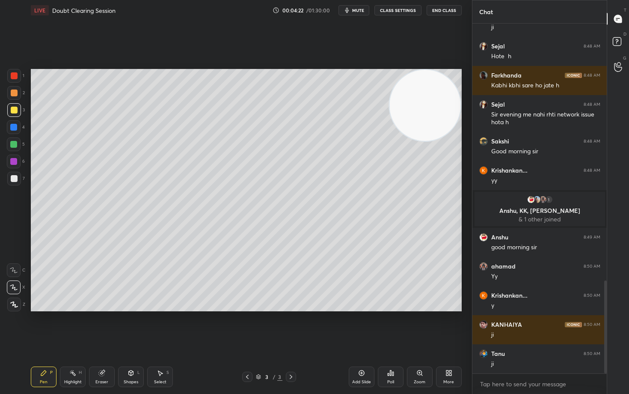
drag, startPoint x: 12, startPoint y: 93, endPoint x: 26, endPoint y: 107, distance: 19.7
click at [12, 94] on div at bounding box center [14, 92] width 7 height 7
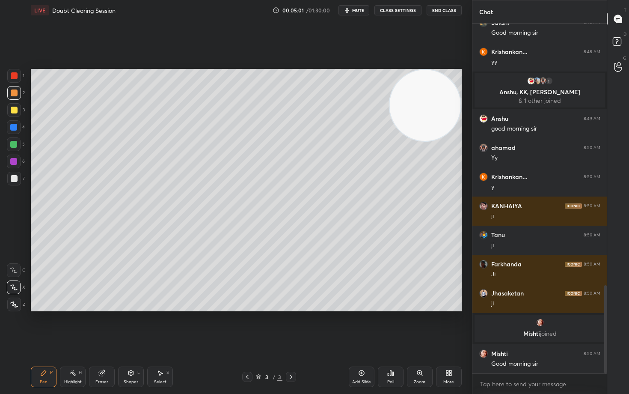
scroll to position [1040, 0]
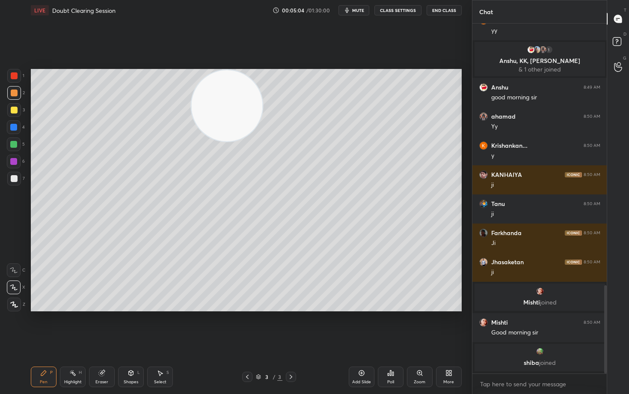
drag, startPoint x: 370, startPoint y: 106, endPoint x: 223, endPoint y: 105, distance: 147.6
click at [224, 109] on video at bounding box center [226, 105] width 71 height 71
drag, startPoint x: 132, startPoint y: 113, endPoint x: 103, endPoint y: 104, distance: 30.6
click at [180, 112] on video at bounding box center [215, 107] width 71 height 71
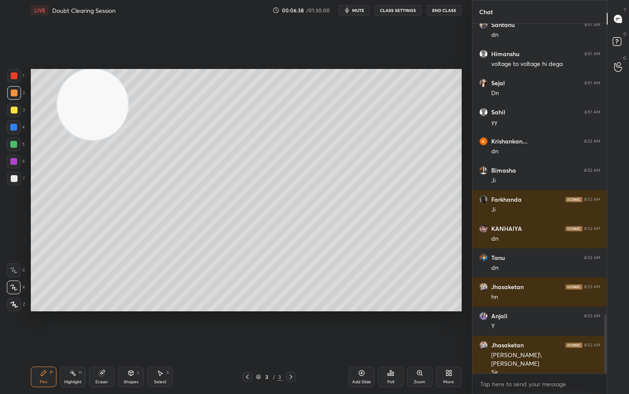
scroll to position [1742, 0]
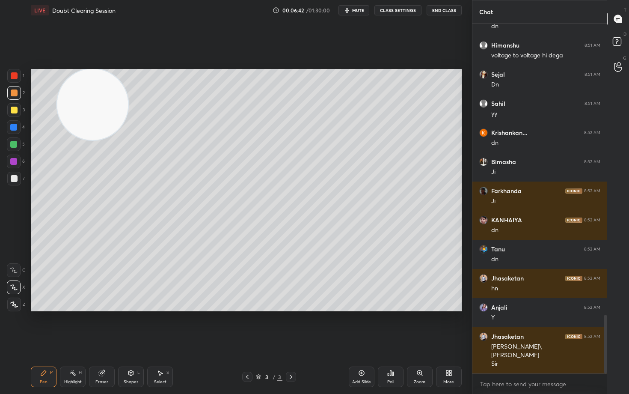
drag, startPoint x: 88, startPoint y: 108, endPoint x: 395, endPoint y: 79, distance: 308.0
click at [128, 83] on video at bounding box center [92, 104] width 71 height 71
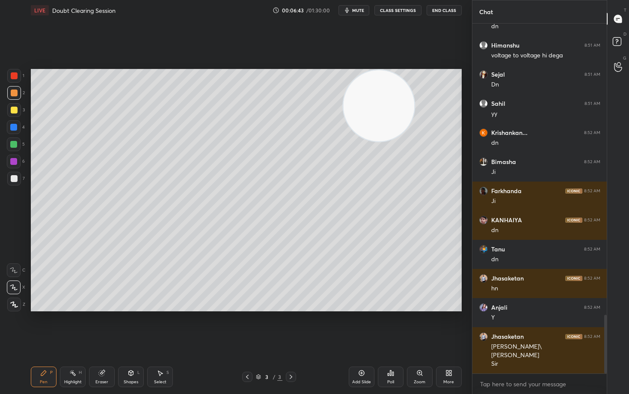
drag, startPoint x: 385, startPoint y: 110, endPoint x: 466, endPoint y: 82, distance: 85.6
click at [466, 83] on div "1 2 3 4 5 6 7 C X Z C X Z E E Erase all H H LIVE Doubt Clearing Session 00:06:4…" at bounding box center [236, 197] width 472 height 394
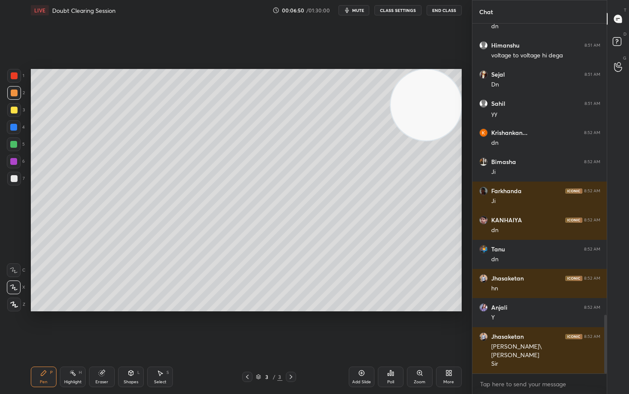
click at [9, 178] on div at bounding box center [14, 179] width 14 height 14
drag, startPoint x: 361, startPoint y: 375, endPoint x: 355, endPoint y: 371, distance: 7.1
click at [360, 326] on icon at bounding box center [361, 373] width 6 height 6
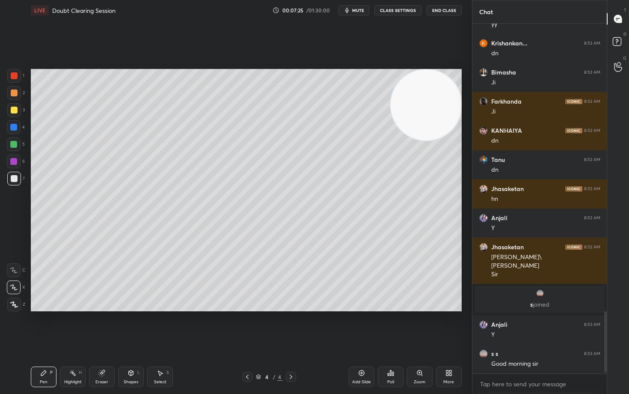
scroll to position [1647, 0]
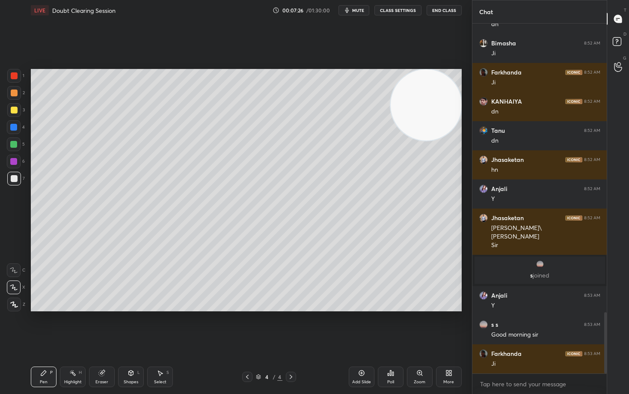
click at [15, 92] on div at bounding box center [14, 92] width 7 height 7
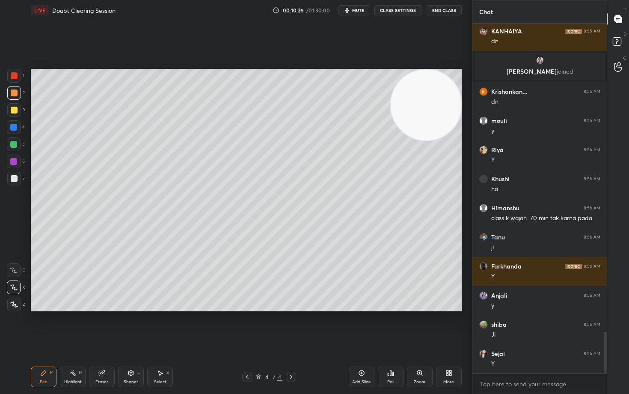
scroll to position [2626, 0]
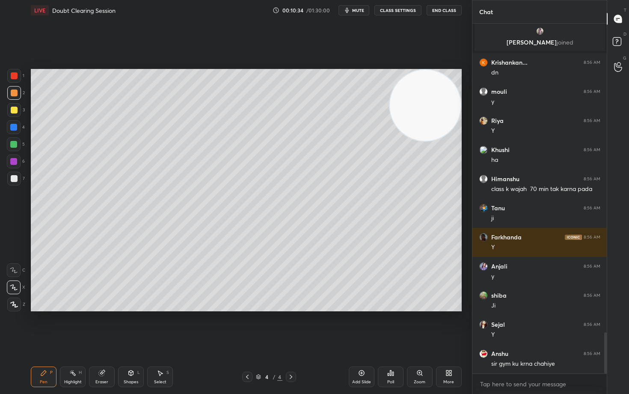
drag, startPoint x: 435, startPoint y: 123, endPoint x: 443, endPoint y: 107, distance: 18.6
click at [443, 107] on video at bounding box center [425, 105] width 71 height 71
drag, startPoint x: 11, startPoint y: 112, endPoint x: 18, endPoint y: 115, distance: 6.9
click at [11, 112] on div at bounding box center [14, 110] width 7 height 7
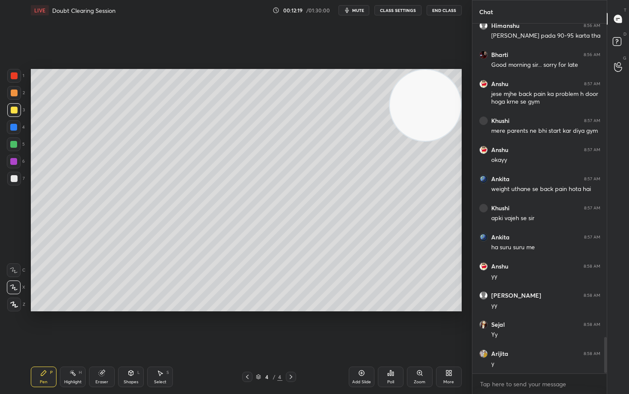
scroll to position [3049, 0]
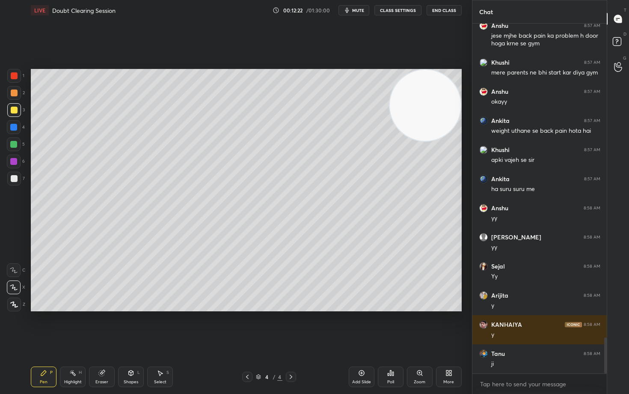
click at [359, 326] on icon at bounding box center [361, 372] width 7 height 7
click at [14, 96] on div at bounding box center [14, 92] width 7 height 7
click at [12, 78] on div at bounding box center [14, 75] width 7 height 7
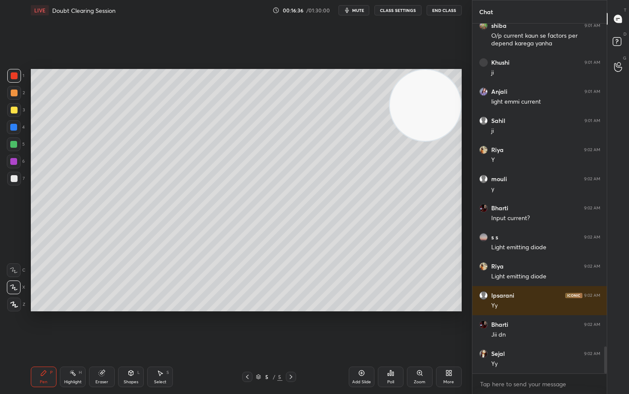
scroll to position [4204, 0]
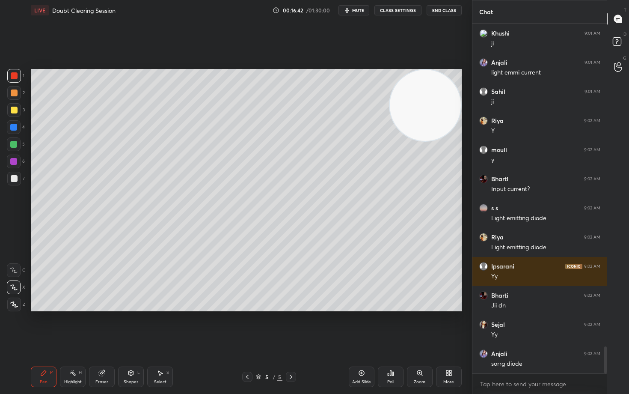
click at [360, 326] on icon at bounding box center [361, 372] width 7 height 7
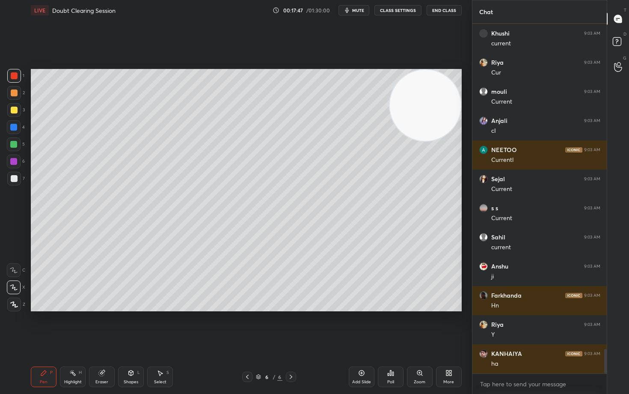
scroll to position [4698, 0]
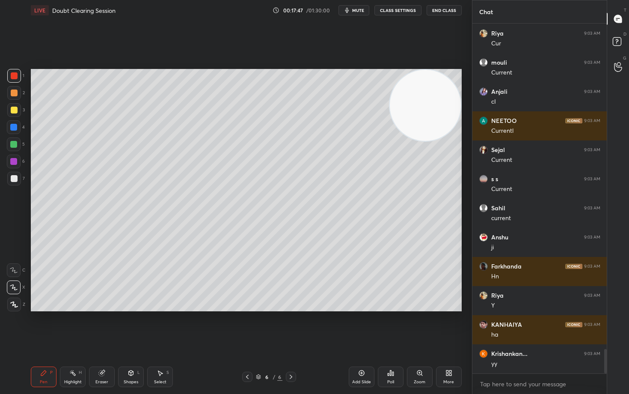
click at [14, 111] on div at bounding box center [14, 110] width 7 height 7
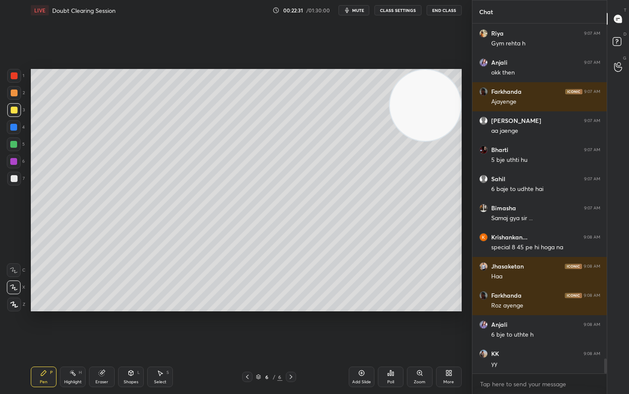
scroll to position [7834, 0]
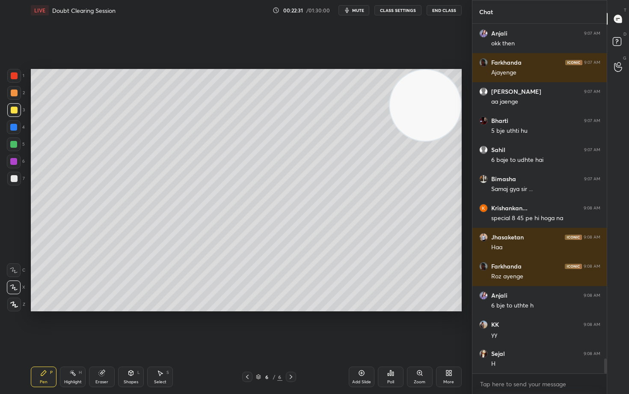
click at [360, 326] on div "Add Slide" at bounding box center [362, 376] width 26 height 21
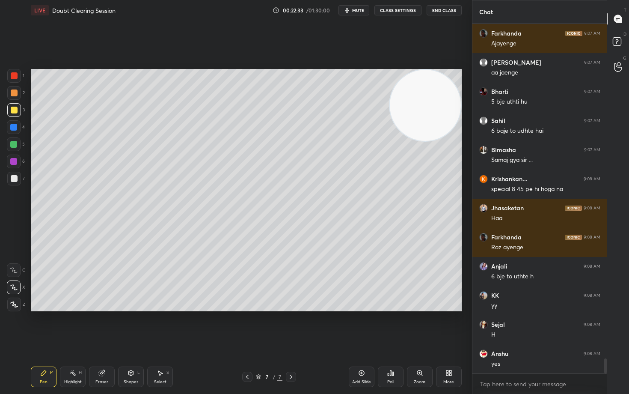
click at [13, 94] on div at bounding box center [14, 92] width 7 height 7
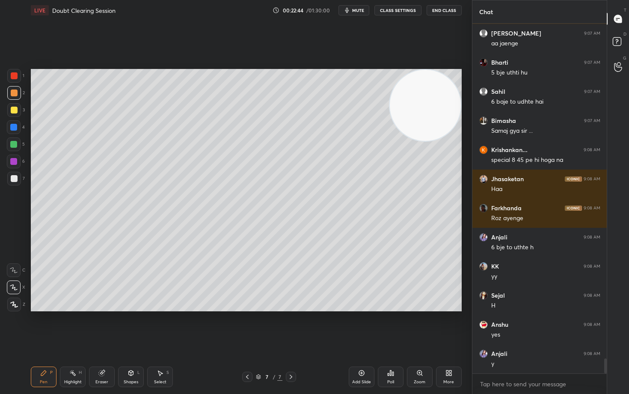
drag, startPoint x: 99, startPoint y: 378, endPoint x: 93, endPoint y: 376, distance: 5.8
click at [98, 326] on div "Eraser" at bounding box center [102, 376] width 26 height 21
click at [15, 299] on div "Erase all" at bounding box center [14, 304] width 14 height 14
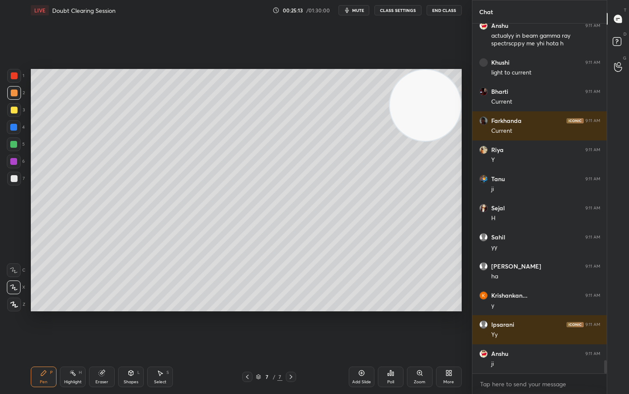
scroll to position [8752, 0]
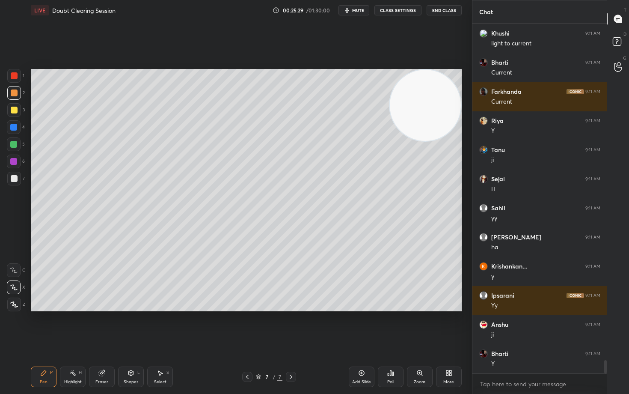
click at [11, 177] on div at bounding box center [14, 178] width 7 height 7
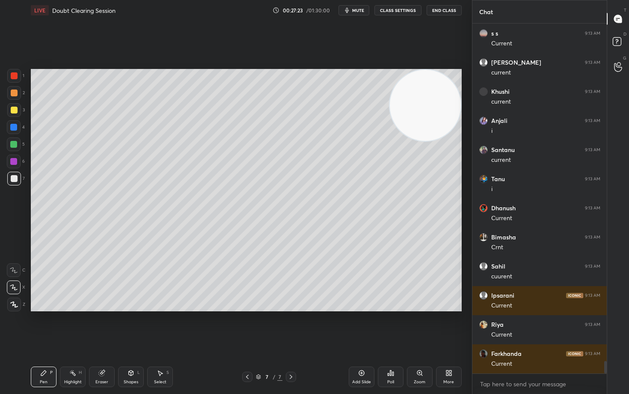
scroll to position [9624, 0]
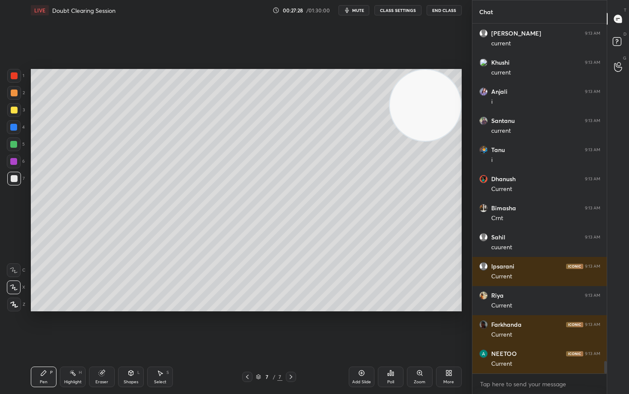
click at [12, 111] on div at bounding box center [14, 110] width 7 height 7
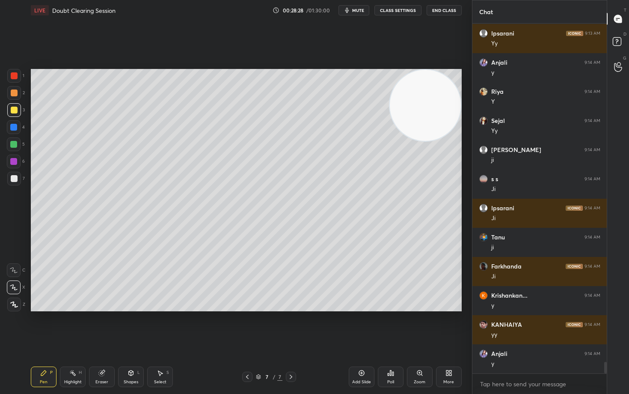
scroll to position [10090, 0]
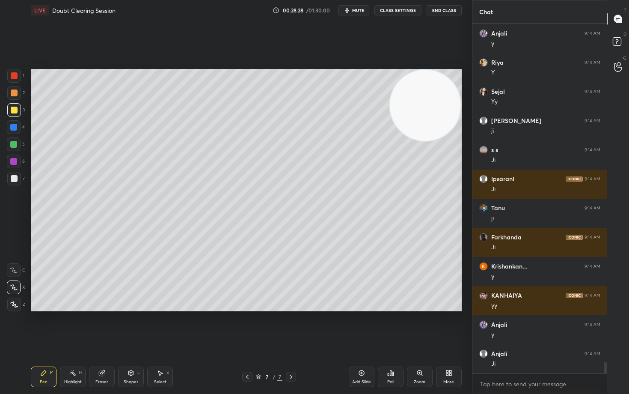
drag, startPoint x: 429, startPoint y: 112, endPoint x: 445, endPoint y: 99, distance: 20.3
click at [444, 99] on video at bounding box center [425, 105] width 71 height 71
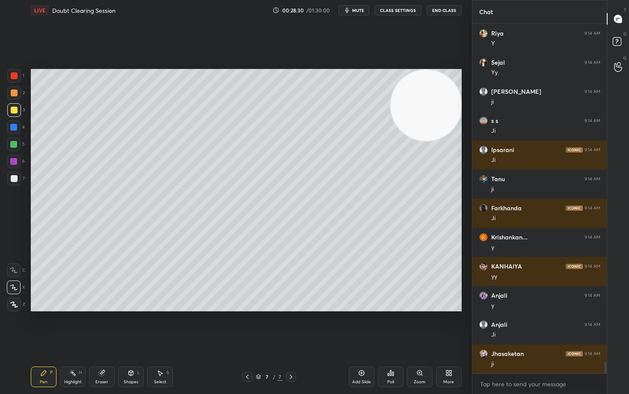
click at [361, 326] on icon at bounding box center [361, 372] width 7 height 7
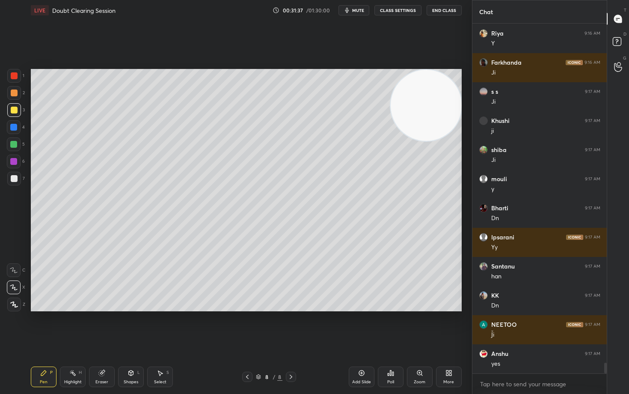
scroll to position [11203, 0]
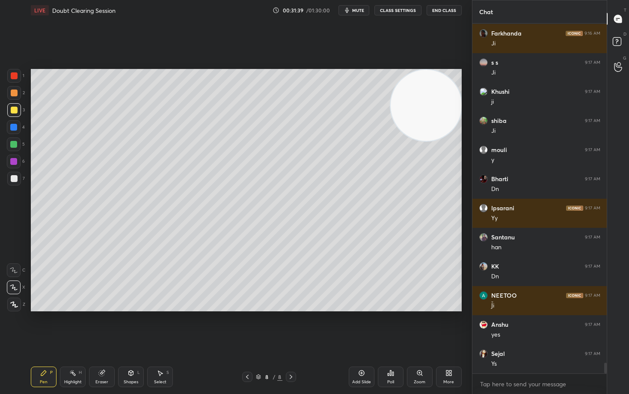
drag, startPoint x: 361, startPoint y: 373, endPoint x: 361, endPoint y: 345, distance: 28.7
click at [360, 326] on icon at bounding box center [361, 372] width 7 height 7
drag, startPoint x: 429, startPoint y: 129, endPoint x: 395, endPoint y: 118, distance: 36.1
click at [437, 107] on video at bounding box center [425, 105] width 71 height 71
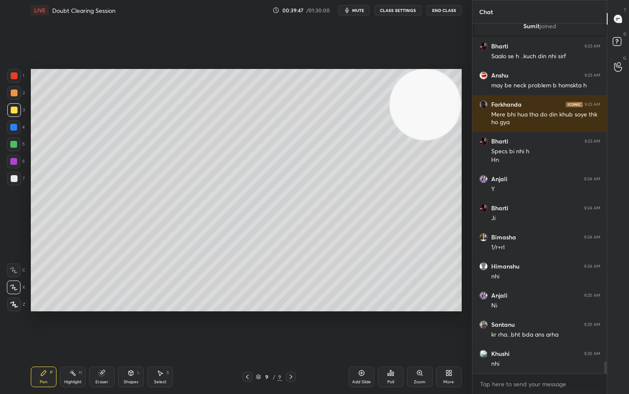
scroll to position [10013, 0]
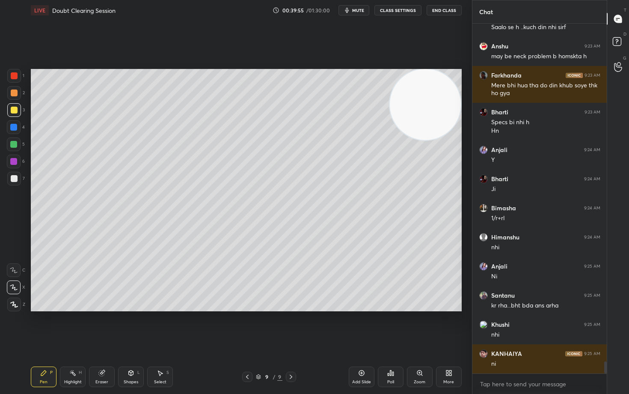
click at [13, 179] on div at bounding box center [14, 178] width 7 height 7
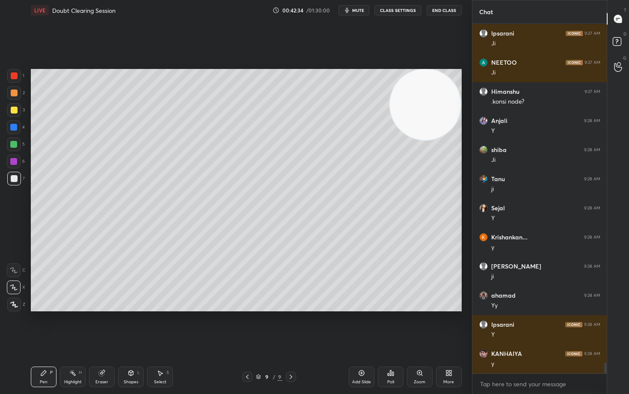
scroll to position [11235, 0]
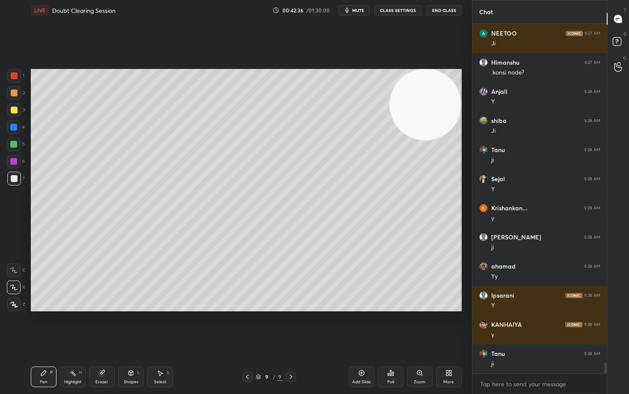
drag, startPoint x: 402, startPoint y: 122, endPoint x: 278, endPoint y: 122, distance: 124.5
click at [390, 122] on video at bounding box center [425, 104] width 71 height 71
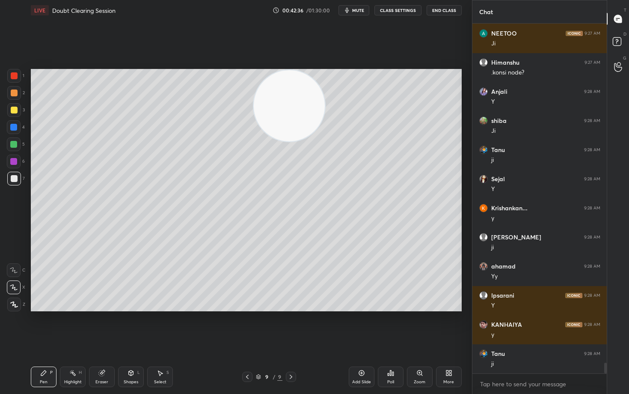
drag, startPoint x: 299, startPoint y: 112, endPoint x: 113, endPoint y: 96, distance: 186.8
click at [254, 97] on video at bounding box center [289, 105] width 71 height 71
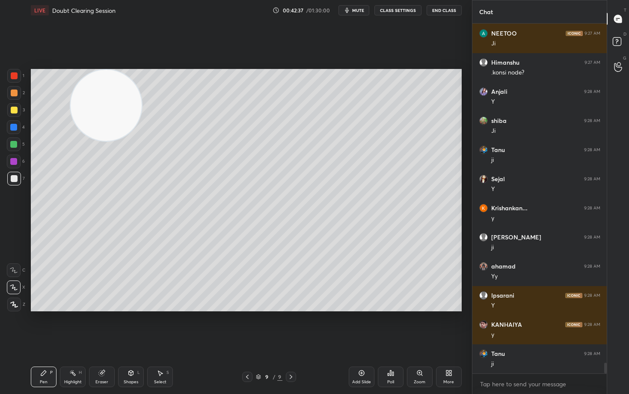
drag, startPoint x: 126, startPoint y: 102, endPoint x: 50, endPoint y: 83, distance: 78.1
click at [71, 86] on video at bounding box center [106, 105] width 71 height 71
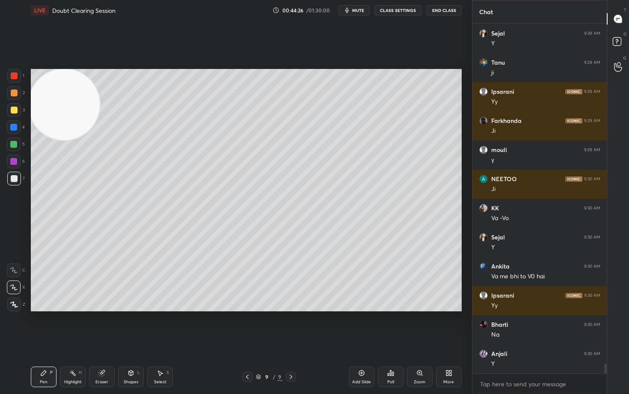
scroll to position [11854, 0]
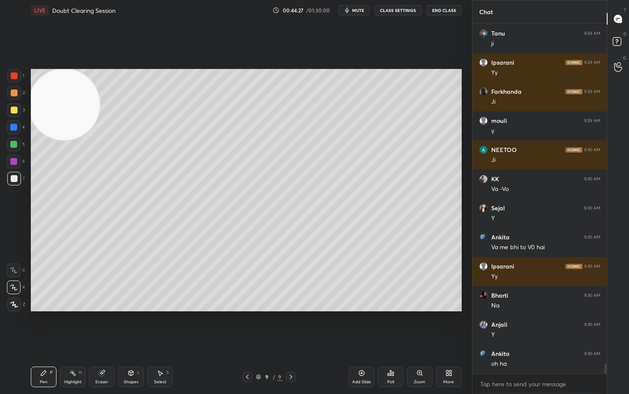
drag, startPoint x: 100, startPoint y: 377, endPoint x: 122, endPoint y: 314, distance: 67.0
click at [100, 326] on div "Eraser" at bounding box center [102, 376] width 26 height 21
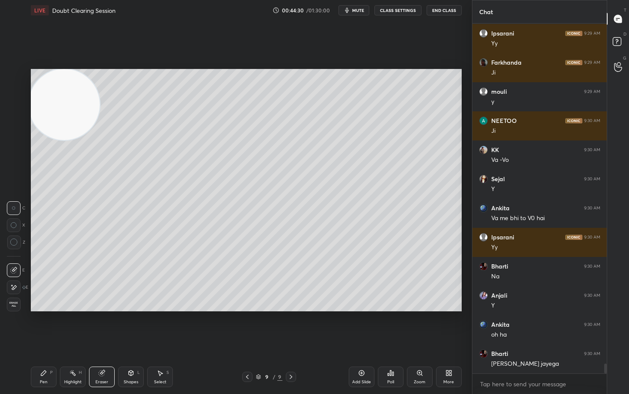
drag, startPoint x: 40, startPoint y: 377, endPoint x: 90, endPoint y: 325, distance: 72.3
click at [39, 326] on div "Pen P" at bounding box center [44, 376] width 26 height 21
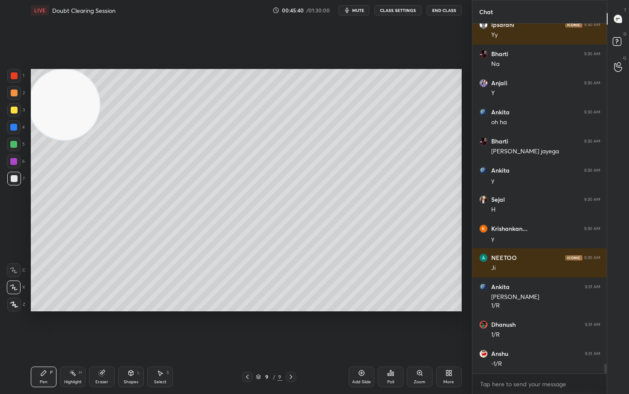
scroll to position [12125, 0]
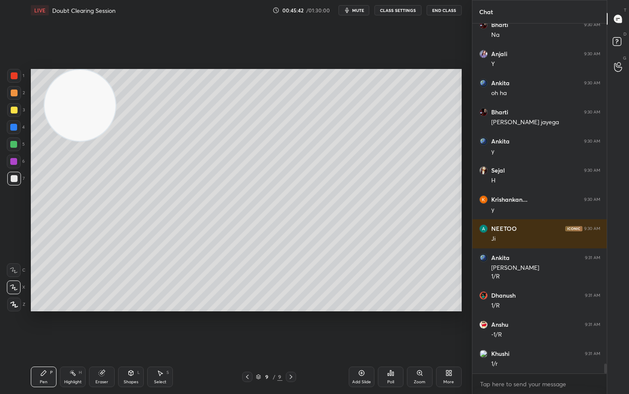
drag, startPoint x: 84, startPoint y: 104, endPoint x: 360, endPoint y: 112, distance: 275.6
click at [115, 113] on video at bounding box center [79, 105] width 71 height 71
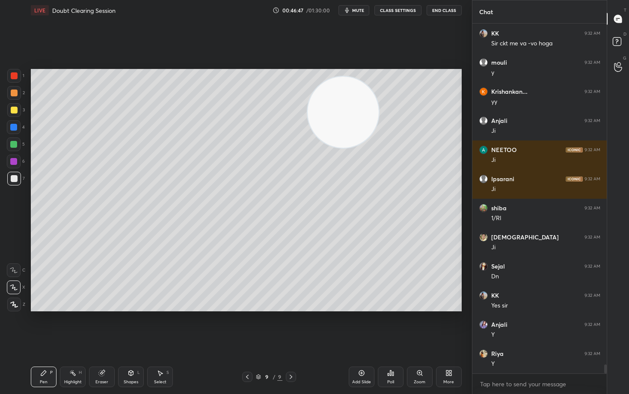
scroll to position [13005, 0]
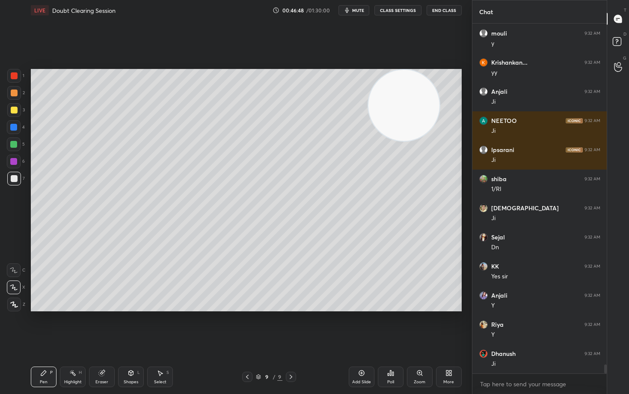
drag, startPoint x: 341, startPoint y: 116, endPoint x: 423, endPoint y: 86, distance: 87.7
click at [423, 86] on video at bounding box center [403, 105] width 71 height 71
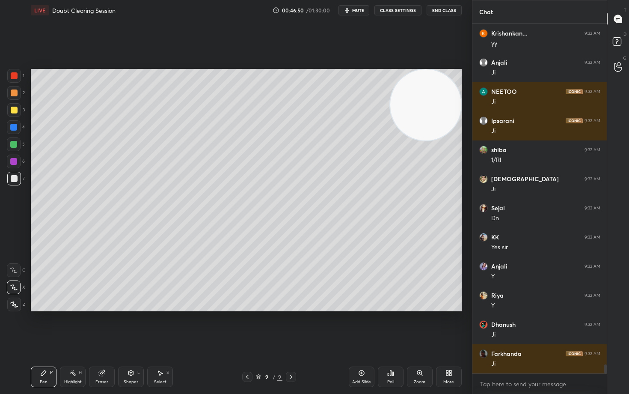
scroll to position [13063, 0]
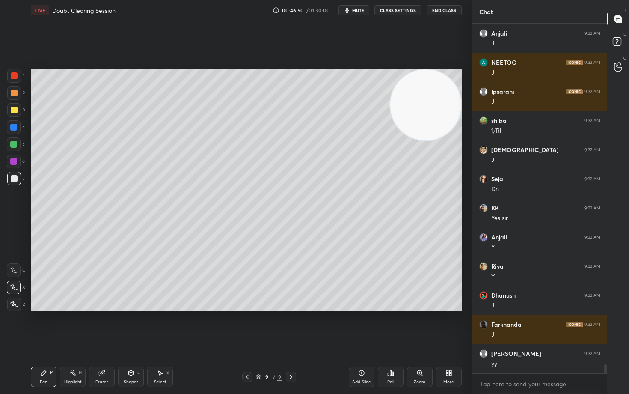
click at [358, 326] on icon at bounding box center [361, 372] width 7 height 7
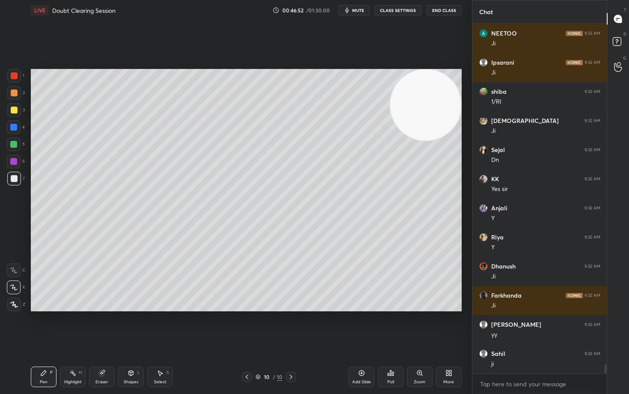
click at [12, 111] on div at bounding box center [14, 110] width 7 height 7
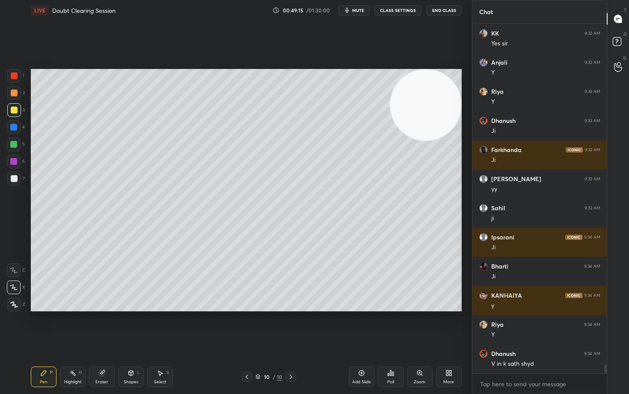
scroll to position [13267, 0]
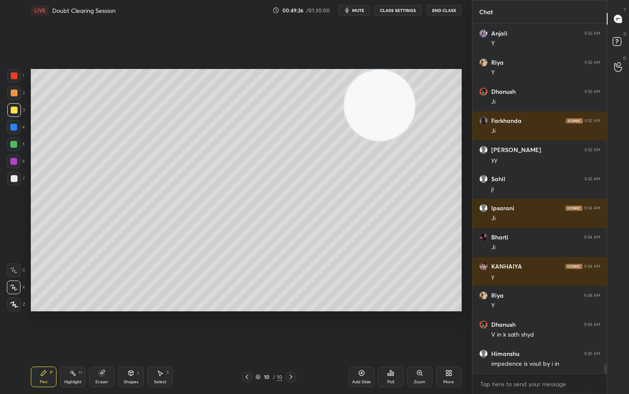
drag, startPoint x: 434, startPoint y: 113, endPoint x: 297, endPoint y: 101, distance: 137.5
click at [344, 101] on video at bounding box center [379, 105] width 71 height 71
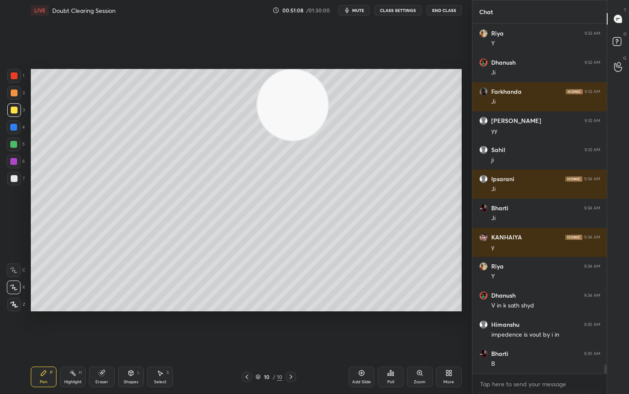
scroll to position [13325, 0]
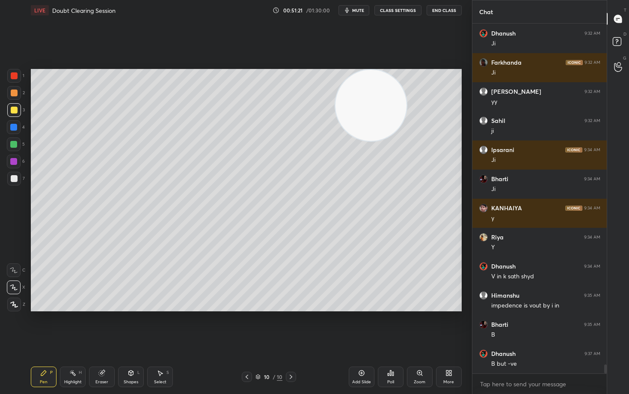
drag, startPoint x: 296, startPoint y: 110, endPoint x: 425, endPoint y: 71, distance: 135.0
click at [406, 73] on video at bounding box center [370, 105] width 71 height 71
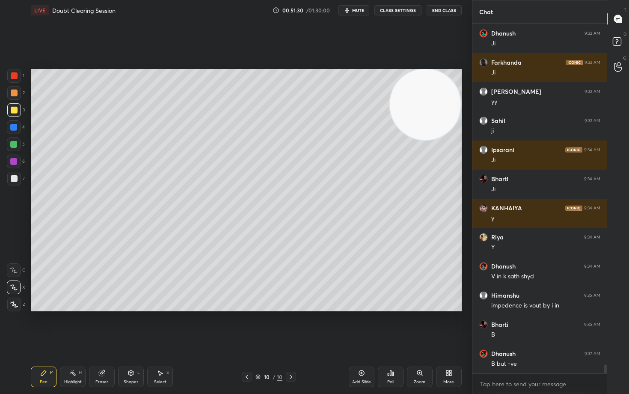
click at [15, 76] on div at bounding box center [14, 75] width 7 height 7
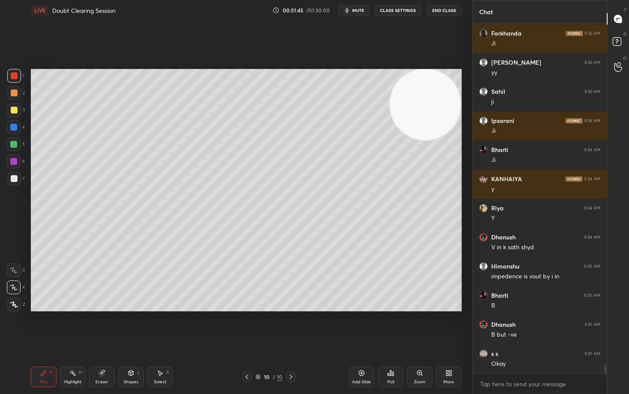
click at [104, 326] on icon at bounding box center [101, 372] width 7 height 7
click at [48, 326] on div "Pen P" at bounding box center [44, 376] width 26 height 21
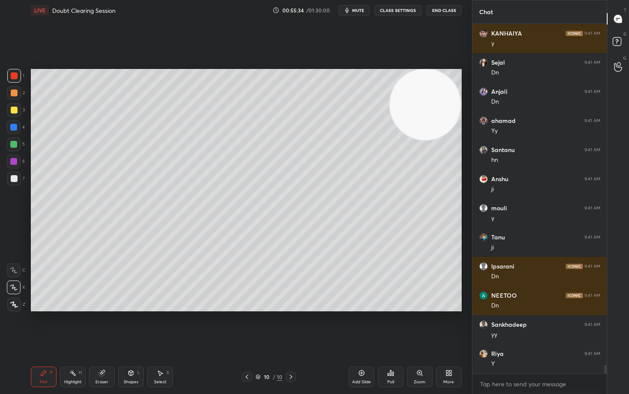
scroll to position [13888, 0]
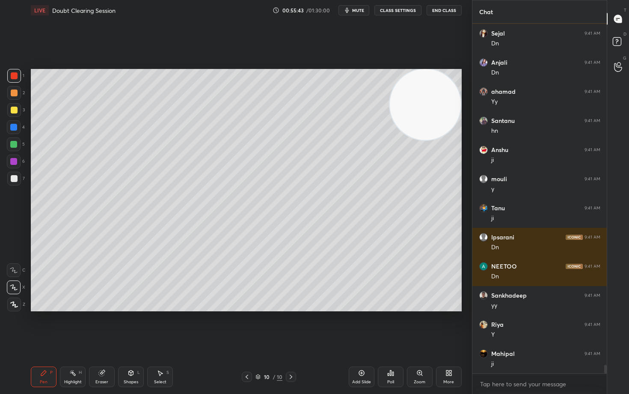
click at [359, 326] on icon at bounding box center [361, 372] width 7 height 7
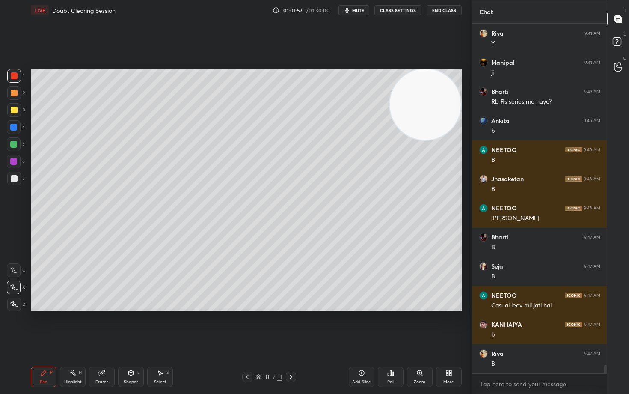
scroll to position [14187, 0]
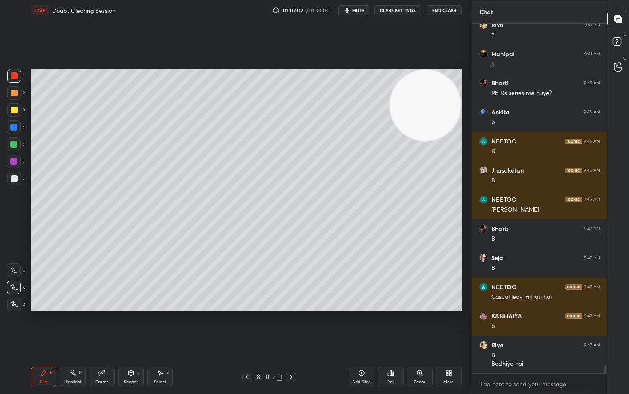
drag, startPoint x: 432, startPoint y: 114, endPoint x: 435, endPoint y: 112, distance: 4.4
click at [436, 112] on video at bounding box center [425, 105] width 71 height 71
click at [435, 110] on video at bounding box center [425, 105] width 71 height 71
click at [14, 175] on div at bounding box center [14, 178] width 7 height 7
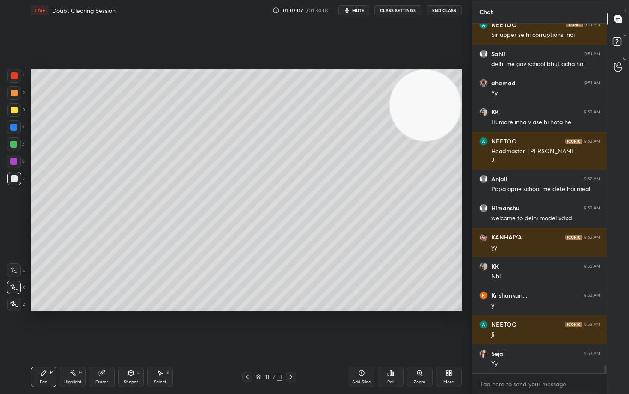
scroll to position [15027, 0]
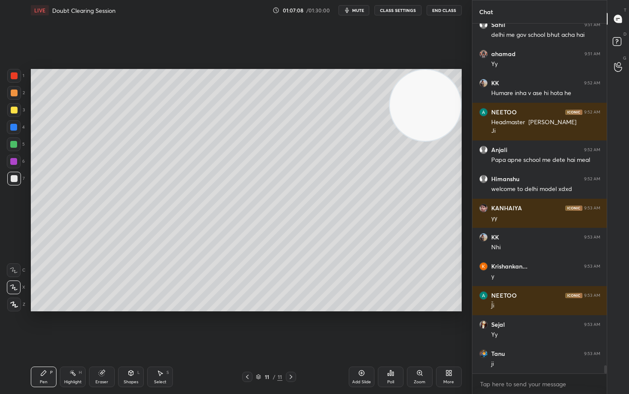
click at [12, 107] on div at bounding box center [14, 110] width 7 height 7
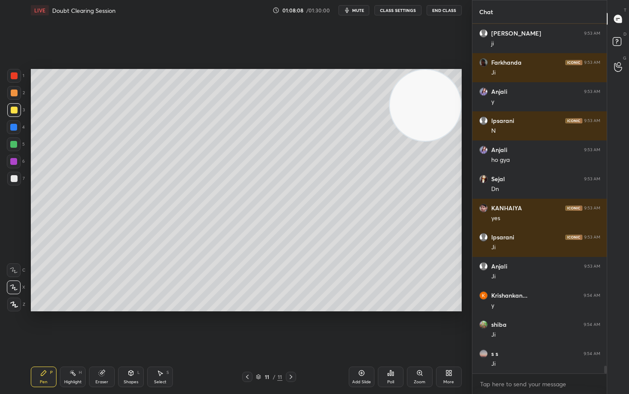
scroll to position [15608, 0]
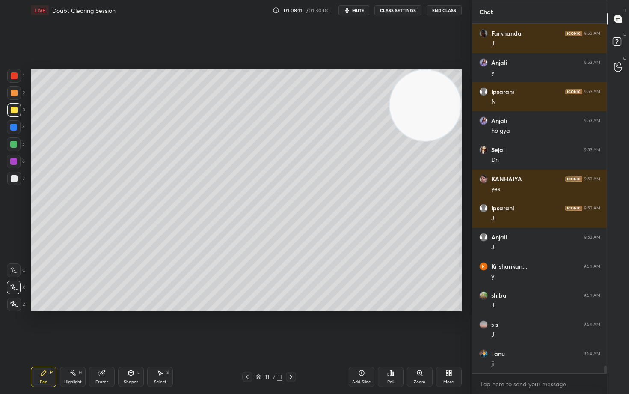
click at [357, 326] on div "Add Slide" at bounding box center [362, 376] width 26 height 21
click at [15, 96] on div at bounding box center [14, 93] width 14 height 14
click at [16, 94] on div at bounding box center [14, 92] width 7 height 7
drag, startPoint x: 438, startPoint y: 114, endPoint x: 317, endPoint y: 92, distance: 123.5
click at [390, 106] on video at bounding box center [425, 105] width 71 height 71
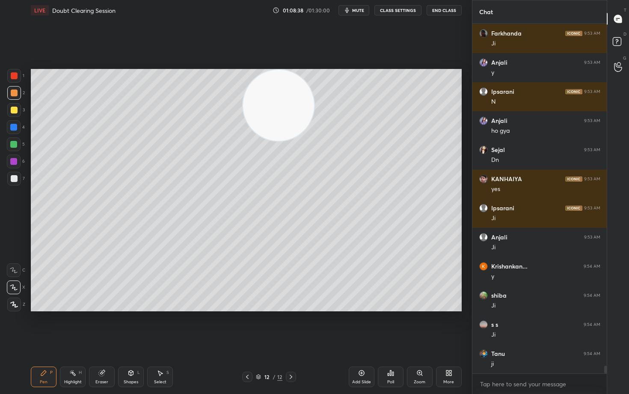
drag, startPoint x: 320, startPoint y: 100, endPoint x: 184, endPoint y: 71, distance: 139.4
click at [243, 76] on video at bounding box center [278, 105] width 71 height 71
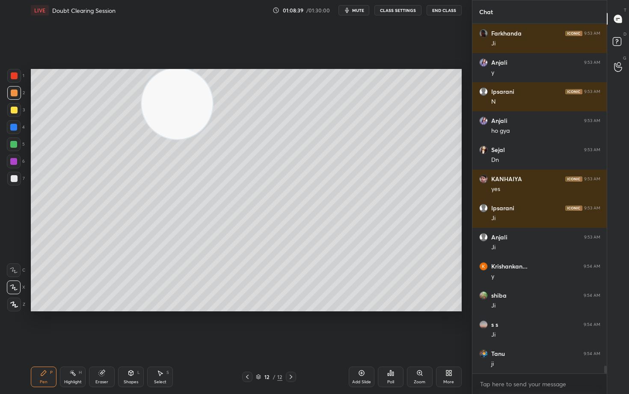
drag, startPoint x: 13, startPoint y: 110, endPoint x: 23, endPoint y: 108, distance: 9.6
click at [14, 110] on div at bounding box center [14, 110] width 7 height 7
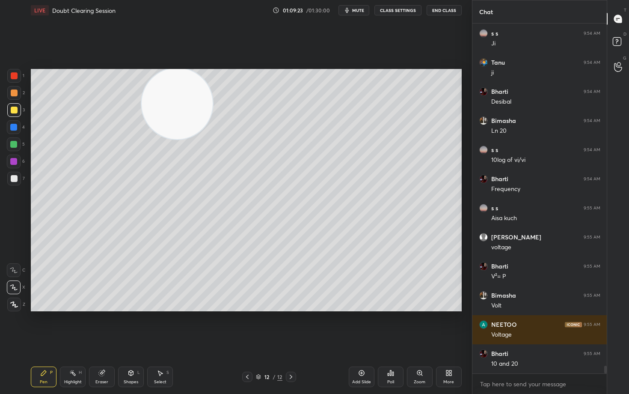
scroll to position [15928, 0]
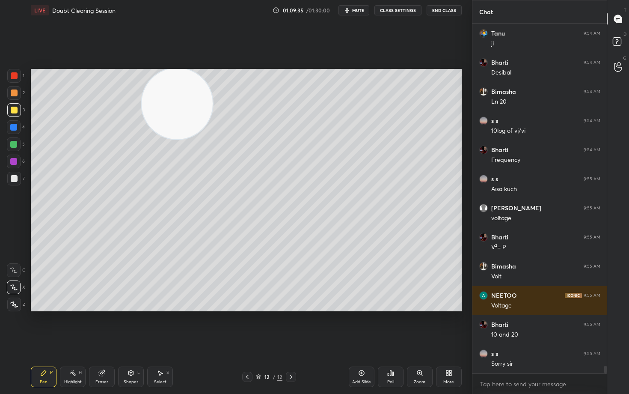
drag, startPoint x: 177, startPoint y: 112, endPoint x: 440, endPoint y: 109, distance: 263.5
click at [213, 110] on video at bounding box center [177, 103] width 71 height 71
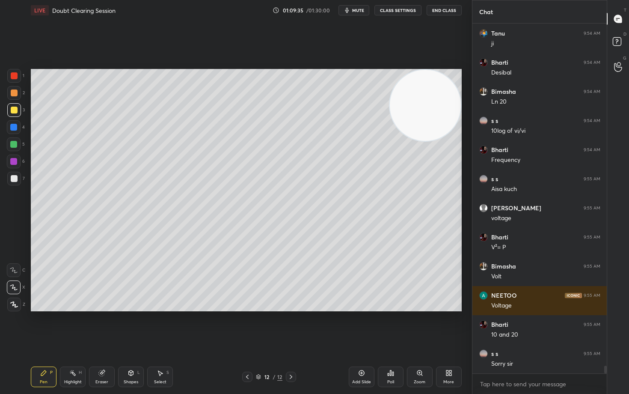
drag, startPoint x: 435, startPoint y: 119, endPoint x: 442, endPoint y: 112, distance: 9.4
click at [441, 115] on video at bounding box center [425, 105] width 71 height 71
click at [16, 93] on div at bounding box center [14, 92] width 7 height 7
click at [359, 326] on icon at bounding box center [361, 372] width 7 height 7
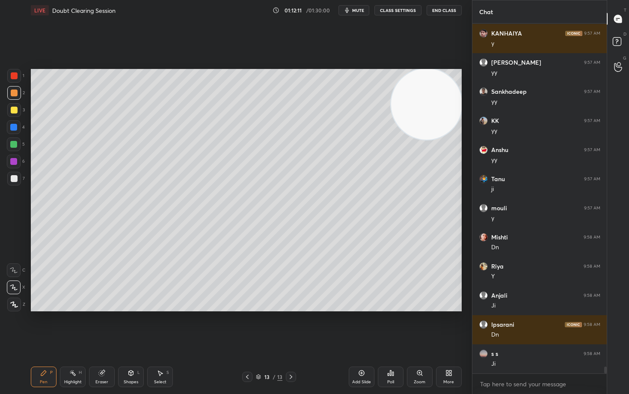
scroll to position [17179, 0]
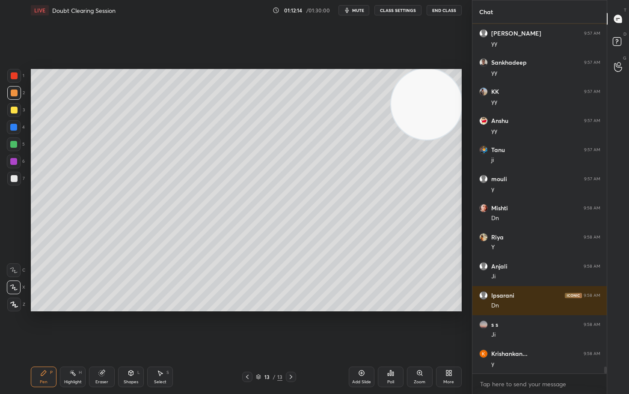
click at [12, 109] on div at bounding box center [14, 110] width 7 height 7
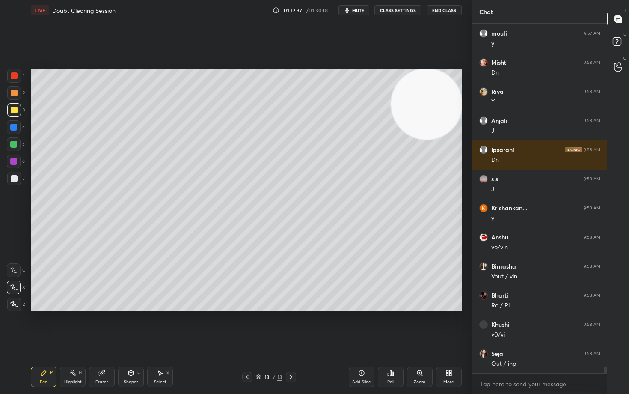
scroll to position [17353, 0]
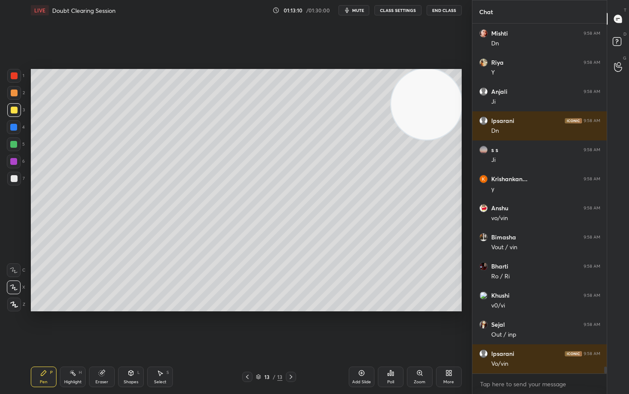
click at [271, 311] on div "Setting up your live class Poll for secs No correct answer Start poll" at bounding box center [246, 190] width 438 height 339
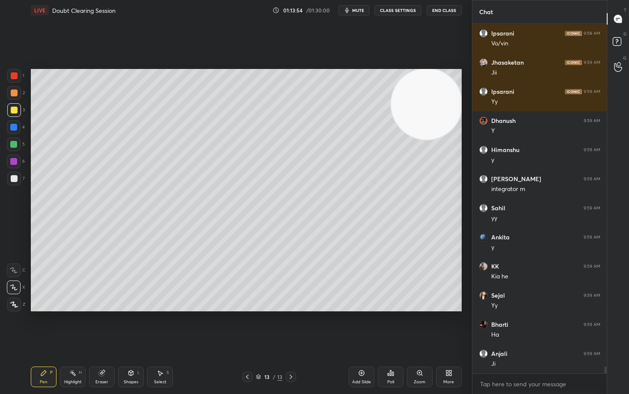
scroll to position [17702, 0]
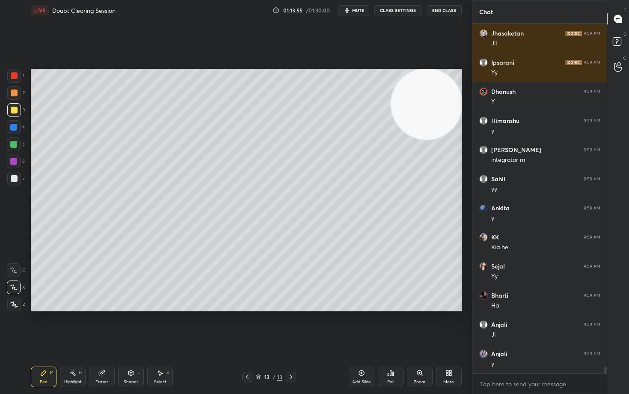
click at [358, 326] on icon at bounding box center [361, 372] width 7 height 7
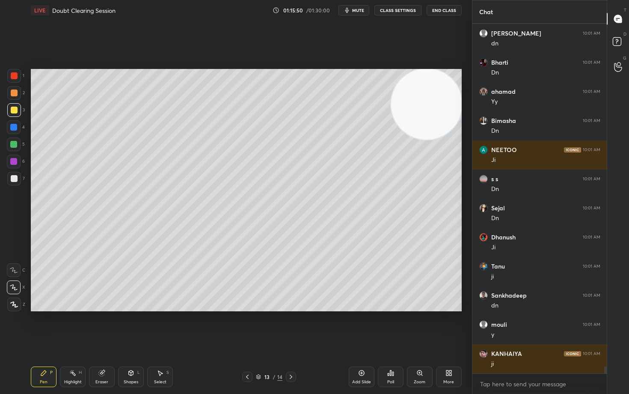
scroll to position [17372, 0]
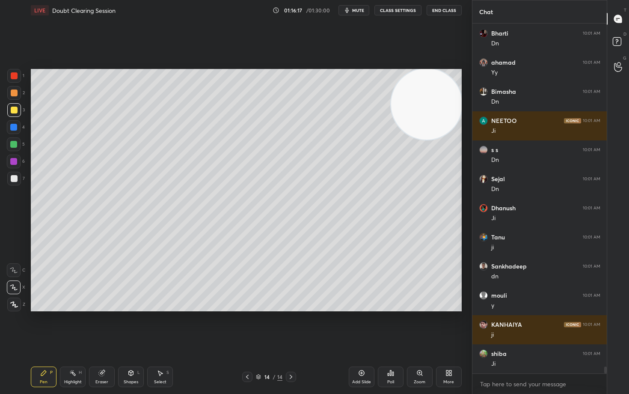
click at [360, 326] on icon at bounding box center [361, 372] width 7 height 7
click at [14, 177] on div at bounding box center [14, 178] width 7 height 7
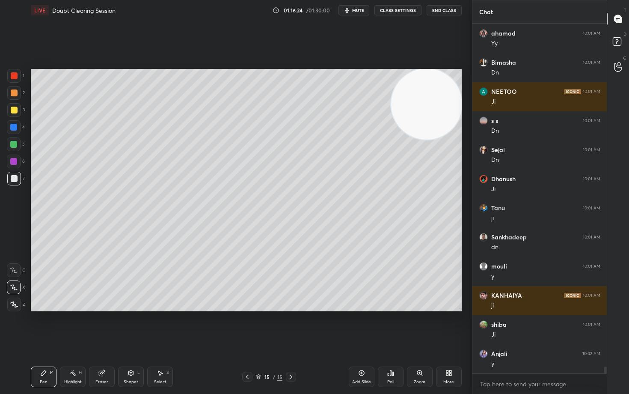
click at [14, 88] on div at bounding box center [14, 93] width 14 height 14
drag, startPoint x: 16, startPoint y: 111, endPoint x: 30, endPoint y: 112, distance: 14.2
click at [15, 111] on div at bounding box center [14, 110] width 7 height 7
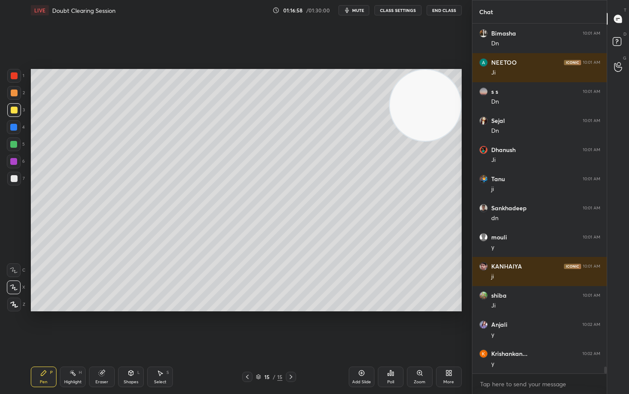
drag, startPoint x: 429, startPoint y: 109, endPoint x: 437, endPoint y: 201, distance: 92.7
click at [440, 141] on video at bounding box center [425, 105] width 71 height 71
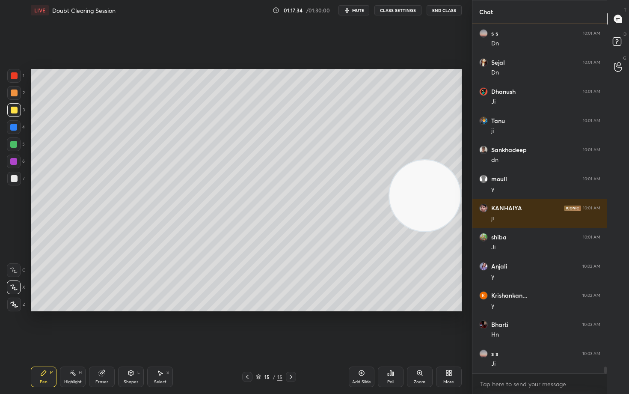
scroll to position [17518, 0]
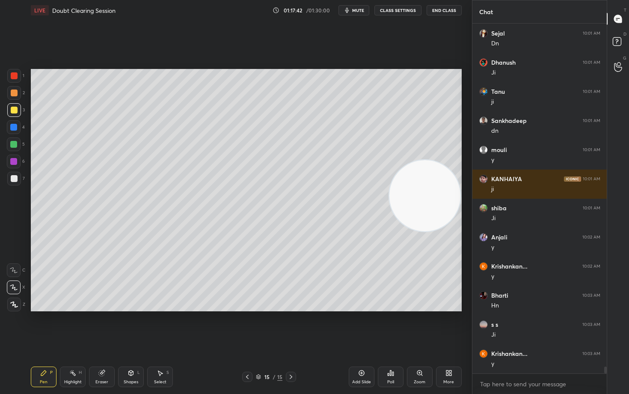
drag, startPoint x: 437, startPoint y: 201, endPoint x: 452, endPoint y: 145, distance: 57.7
click at [453, 160] on video at bounding box center [424, 195] width 71 height 71
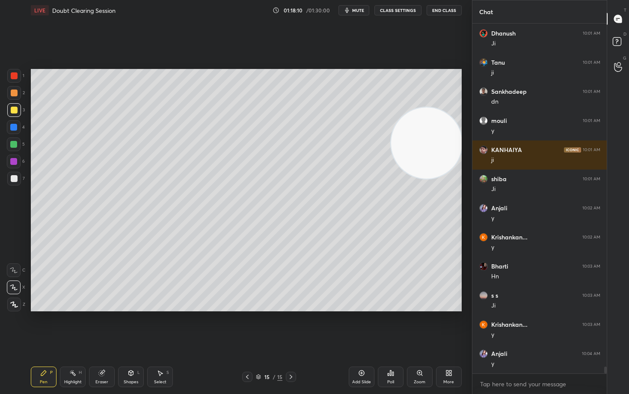
scroll to position [17576, 0]
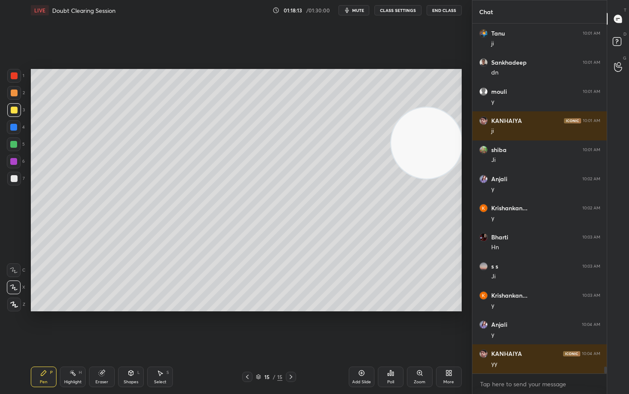
drag, startPoint x: 431, startPoint y: 142, endPoint x: 431, endPoint y: 95, distance: 47.1
click at [431, 107] on video at bounding box center [426, 142] width 71 height 71
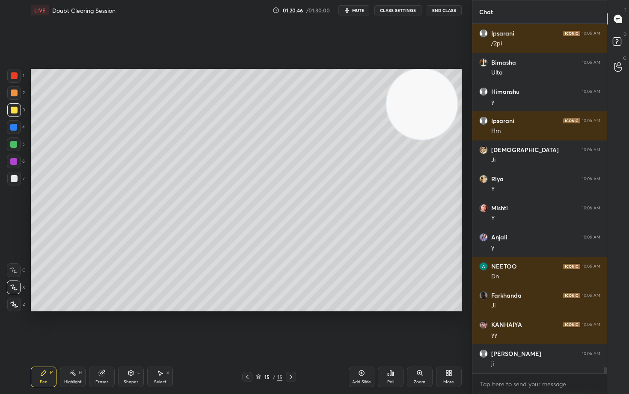
scroll to position [18739, 0]
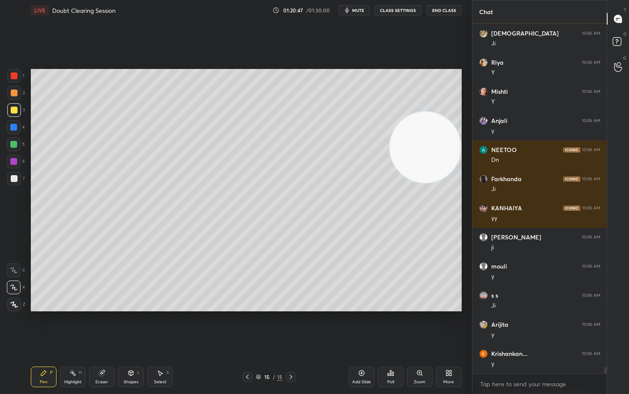
drag, startPoint x: 432, startPoint y: 106, endPoint x: 424, endPoint y: 162, distance: 57.0
click at [430, 162] on video at bounding box center [425, 147] width 71 height 71
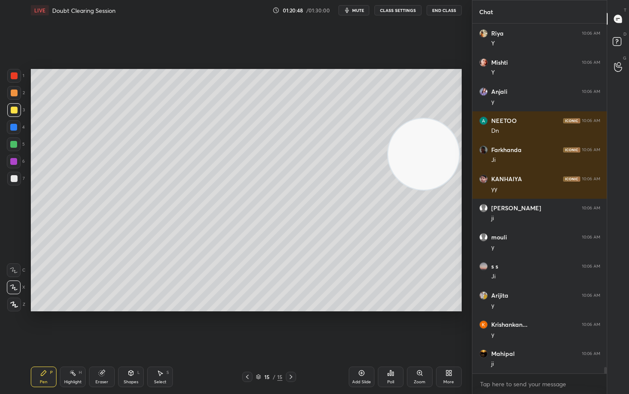
scroll to position [18827, 0]
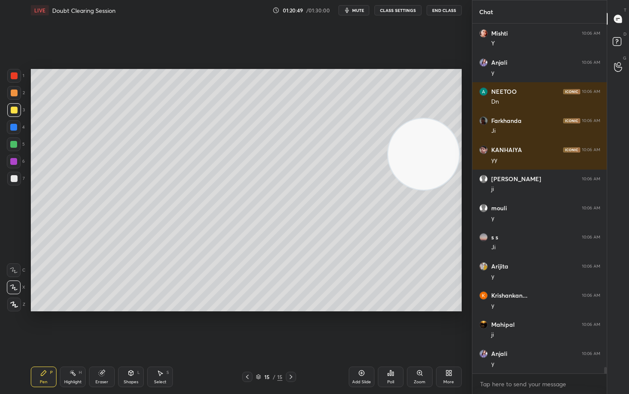
drag, startPoint x: 360, startPoint y: 374, endPoint x: 359, endPoint y: 365, distance: 8.6
click at [358, 326] on icon at bounding box center [361, 372] width 7 height 7
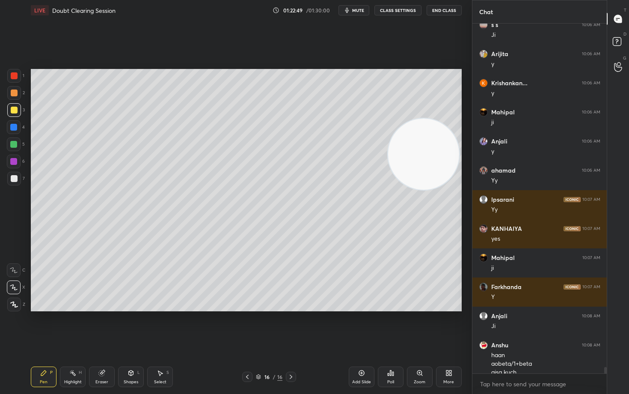
scroll to position [19047, 0]
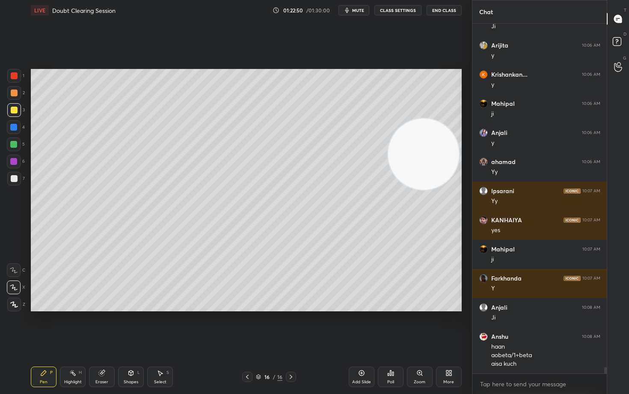
click at [358, 326] on icon at bounding box center [361, 372] width 7 height 7
drag, startPoint x: 426, startPoint y: 131, endPoint x: 437, endPoint y: 100, distance: 33.0
click at [437, 118] on video at bounding box center [423, 153] width 71 height 71
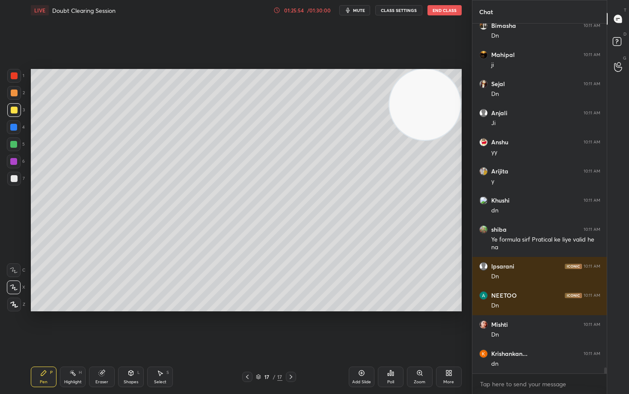
scroll to position [20015, 0]
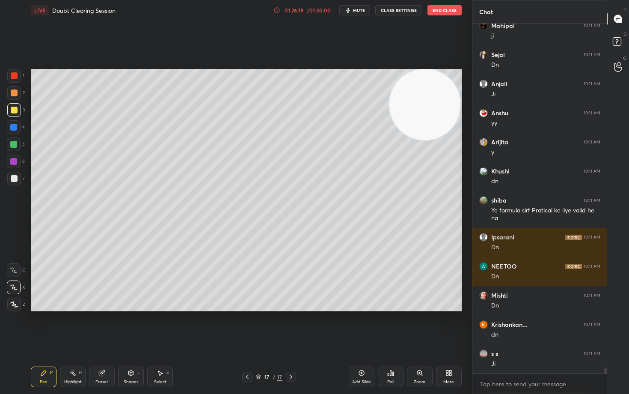
click at [13, 178] on div at bounding box center [14, 178] width 7 height 7
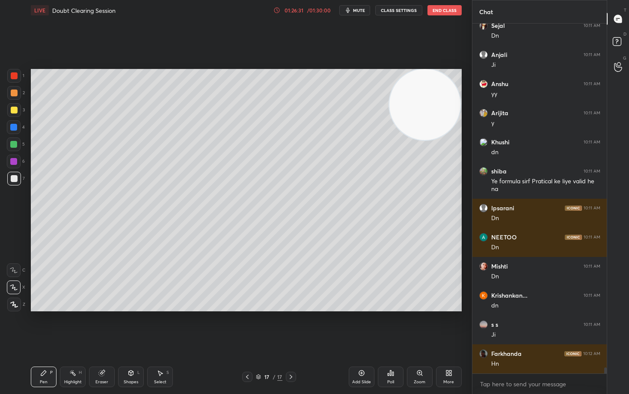
click at [360, 326] on icon at bounding box center [361, 372] width 7 height 7
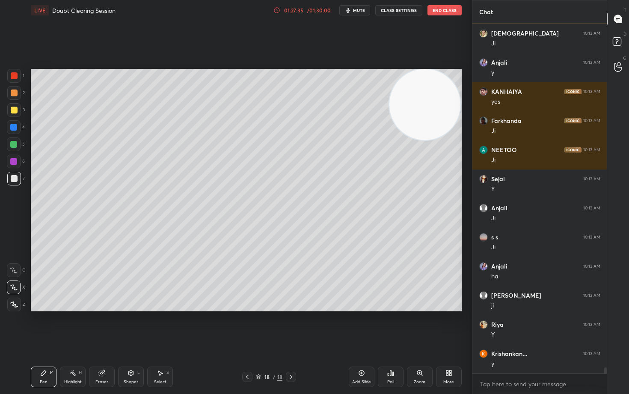
scroll to position [20509, 0]
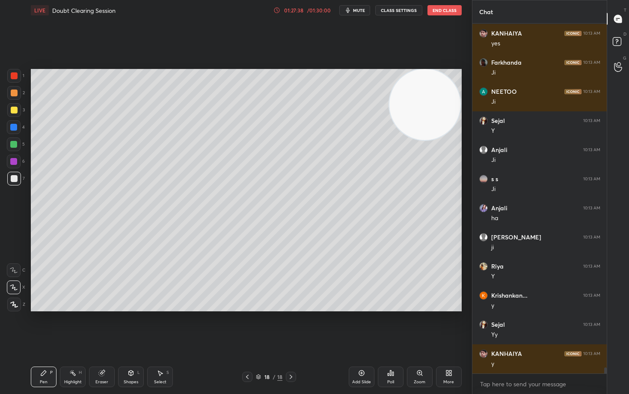
click at [360, 326] on icon at bounding box center [361, 373] width 6 height 6
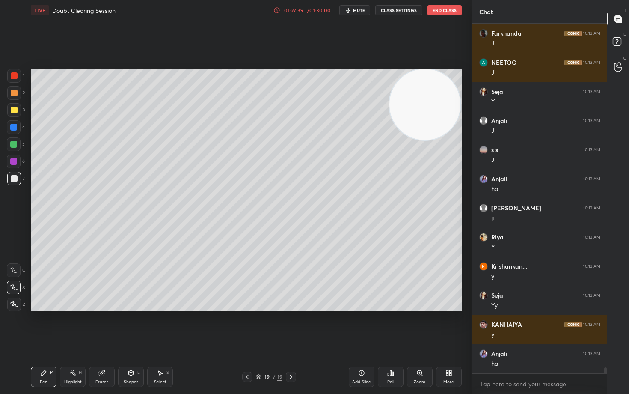
scroll to position [20597, 0]
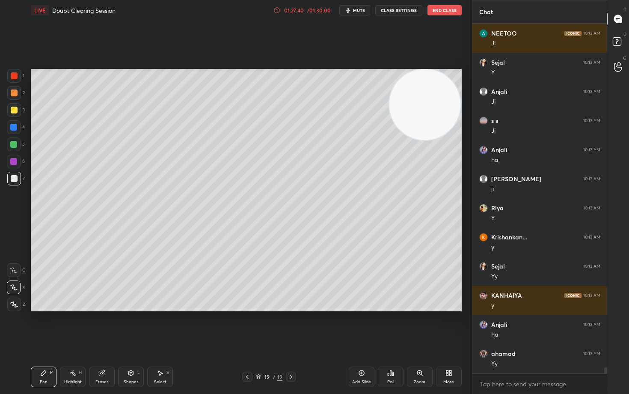
drag, startPoint x: 13, startPoint y: 107, endPoint x: 30, endPoint y: 110, distance: 17.4
click at [12, 107] on div at bounding box center [14, 110] width 7 height 7
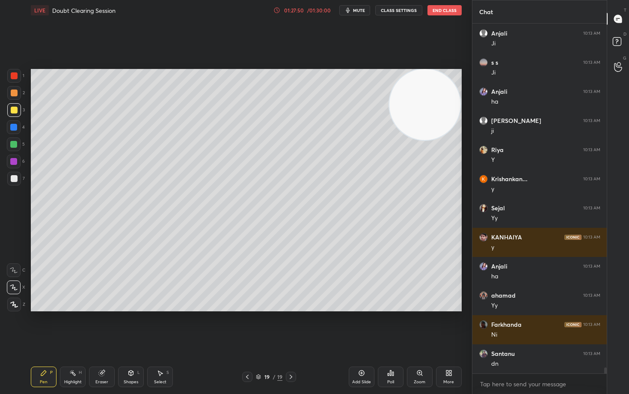
scroll to position [20684, 0]
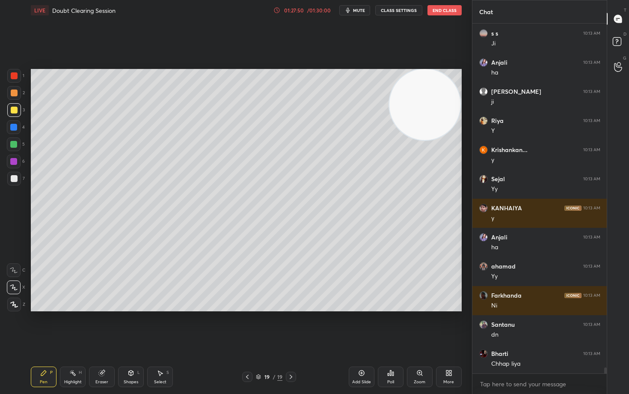
click at [16, 176] on div at bounding box center [14, 178] width 7 height 7
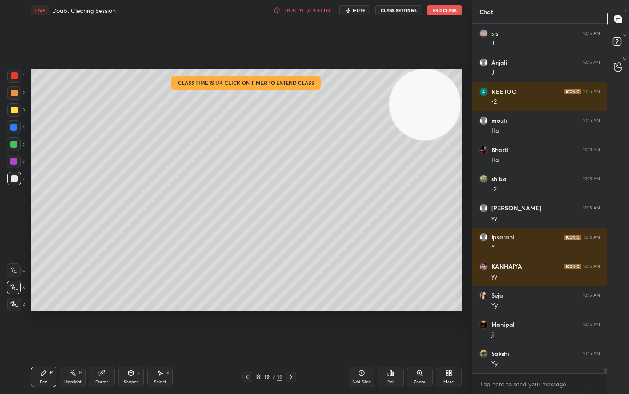
scroll to position [21652, 0]
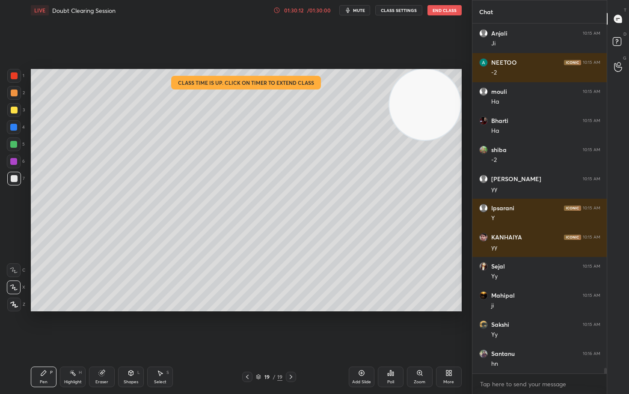
click at [275, 10] on icon at bounding box center [277, 11] width 6 height 6
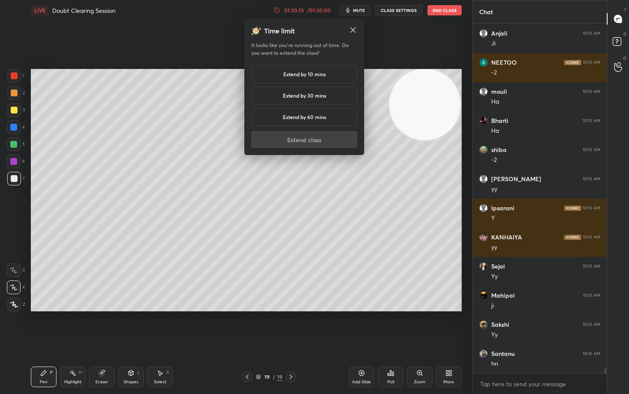
click at [289, 70] on div "Extend by 10 mins" at bounding box center [304, 74] width 106 height 18
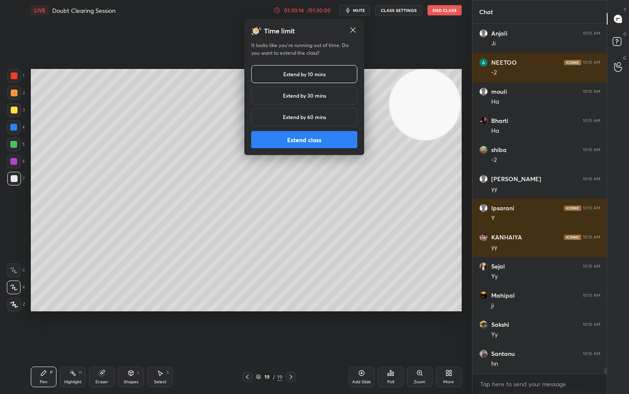
click at [294, 139] on button "Extend class" at bounding box center [304, 139] width 106 height 17
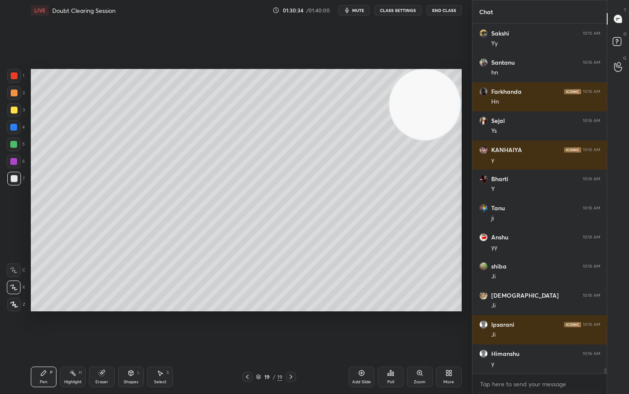
scroll to position [21972, 0]
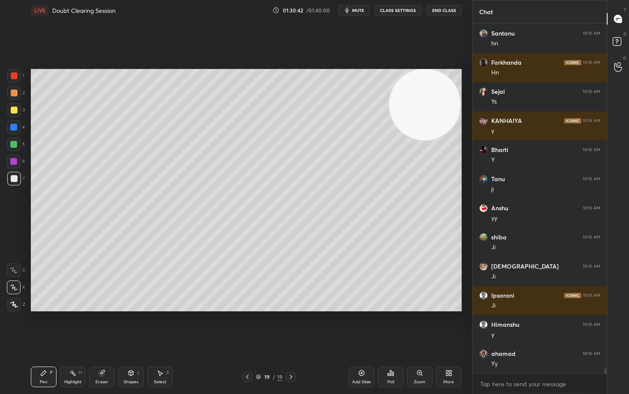
click at [11, 112] on div at bounding box center [14, 110] width 7 height 7
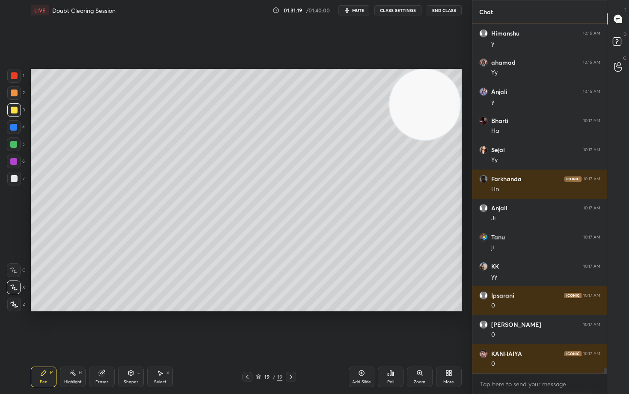
scroll to position [22321, 0]
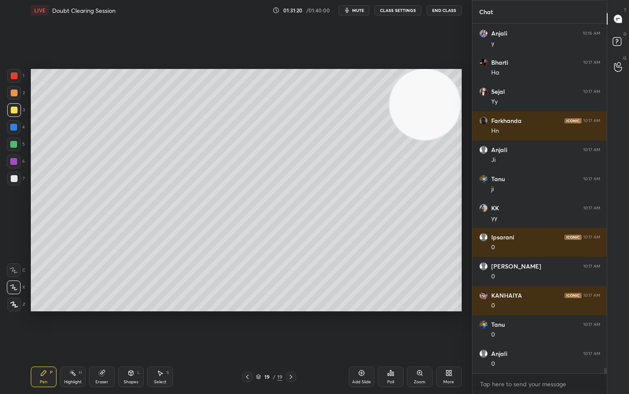
drag, startPoint x: 102, startPoint y: 377, endPoint x: 174, endPoint y: 315, distance: 94.6
click at [104, 326] on div "Eraser" at bounding box center [102, 376] width 26 height 21
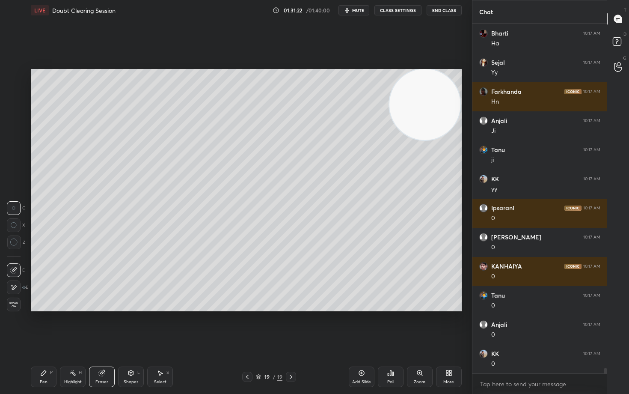
drag, startPoint x: 41, startPoint y: 373, endPoint x: 43, endPoint y: 367, distance: 5.3
click at [41, 326] on icon at bounding box center [43, 372] width 7 height 7
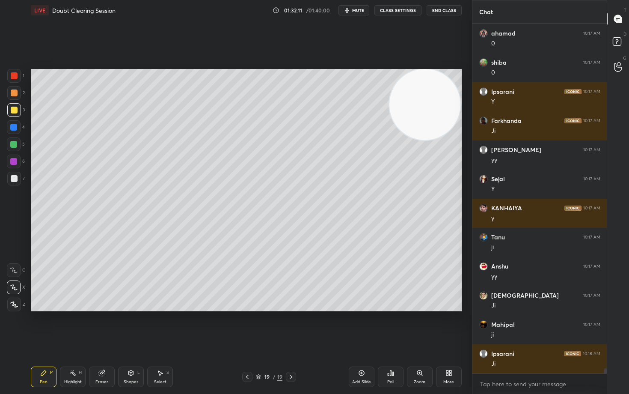
scroll to position [22874, 0]
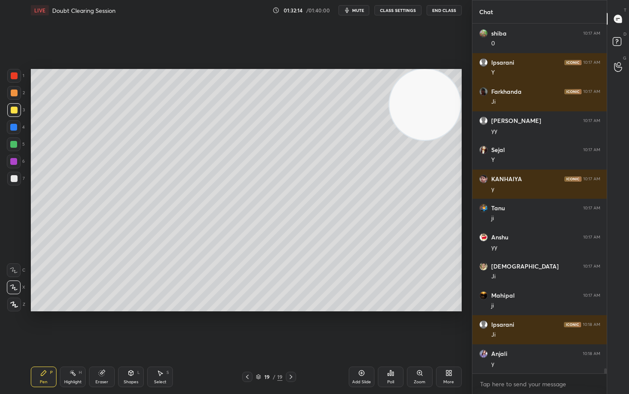
drag, startPoint x: 360, startPoint y: 372, endPoint x: 355, endPoint y: 366, distance: 8.0
click at [358, 326] on icon at bounding box center [361, 372] width 7 height 7
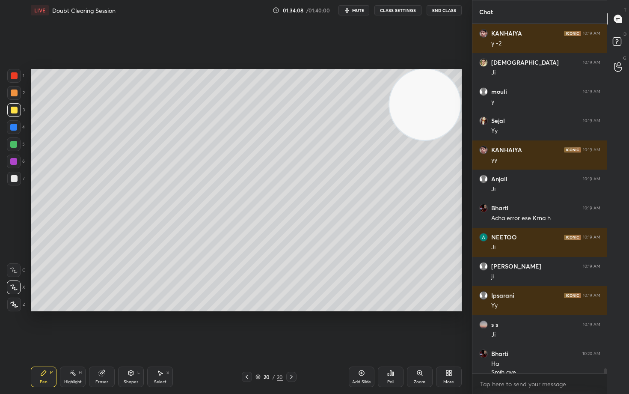
scroll to position [23668, 0]
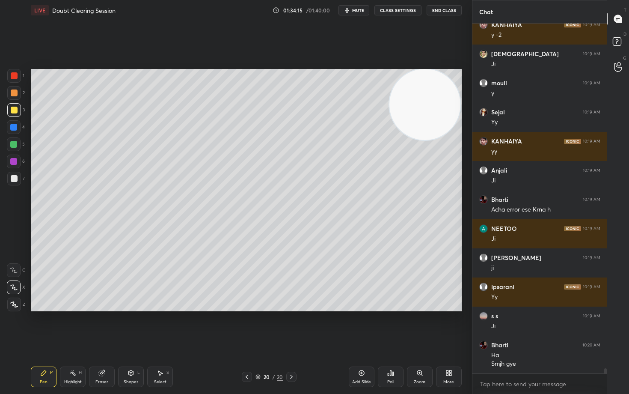
drag, startPoint x: 359, startPoint y: 373, endPoint x: 358, endPoint y: 367, distance: 6.5
click at [359, 326] on icon at bounding box center [361, 372] width 7 height 7
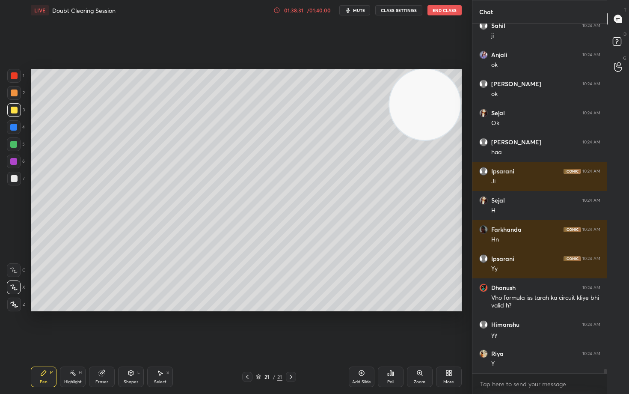
scroll to position [24905, 0]
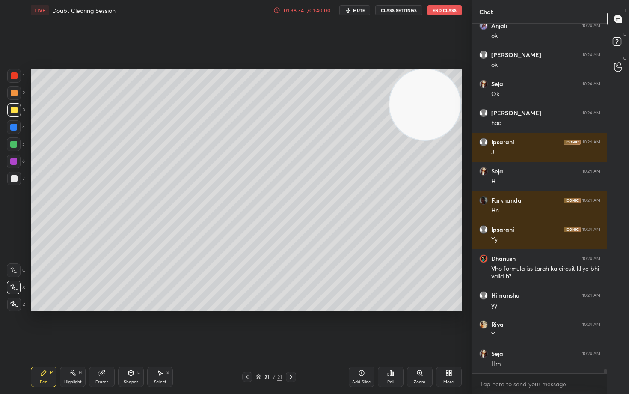
drag, startPoint x: 107, startPoint y: 369, endPoint x: 111, endPoint y: 361, distance: 8.4
click at [106, 326] on div "Eraser" at bounding box center [102, 376] width 26 height 21
click at [38, 326] on div "Pen P" at bounding box center [44, 376] width 26 height 21
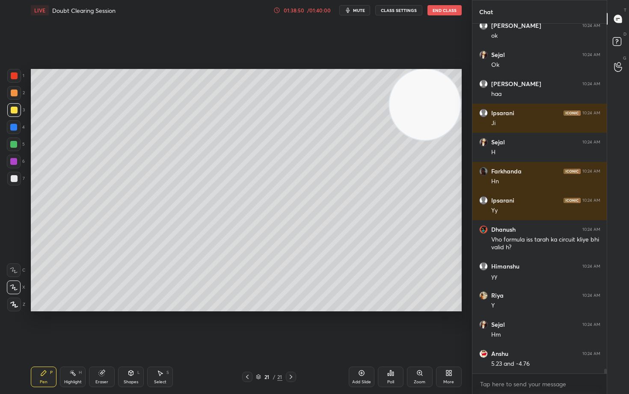
click at [14, 94] on div at bounding box center [14, 92] width 7 height 7
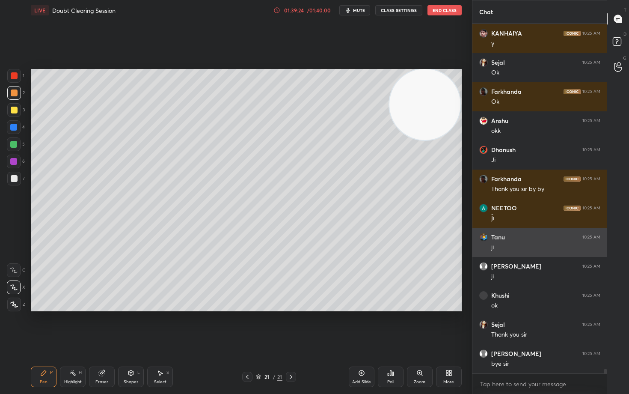
scroll to position [25407, 0]
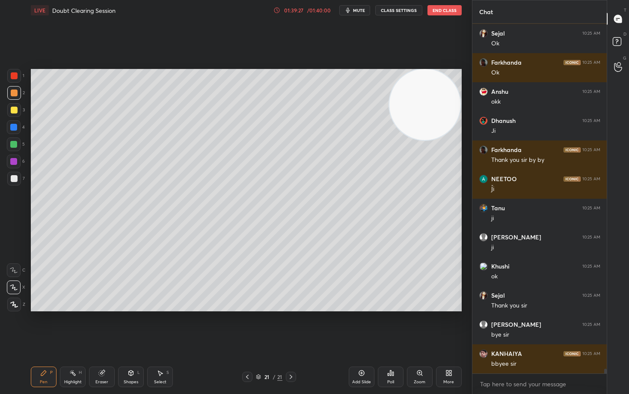
click at [445, 8] on button "End Class" at bounding box center [444, 10] width 34 height 10
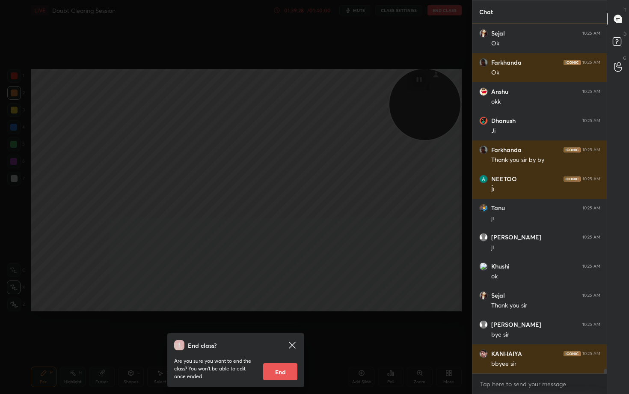
click at [276, 326] on button "End" at bounding box center [280, 371] width 34 height 17
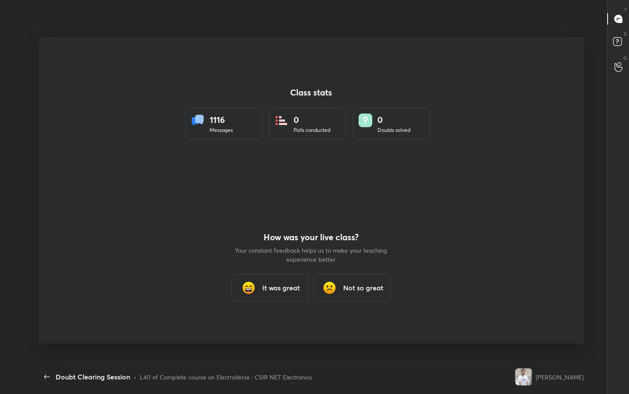
scroll to position [0, 0]
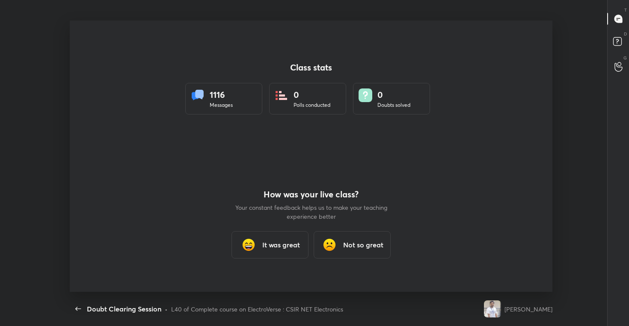
type textarea "x"
